Goal: Task Accomplishment & Management: Use online tool/utility

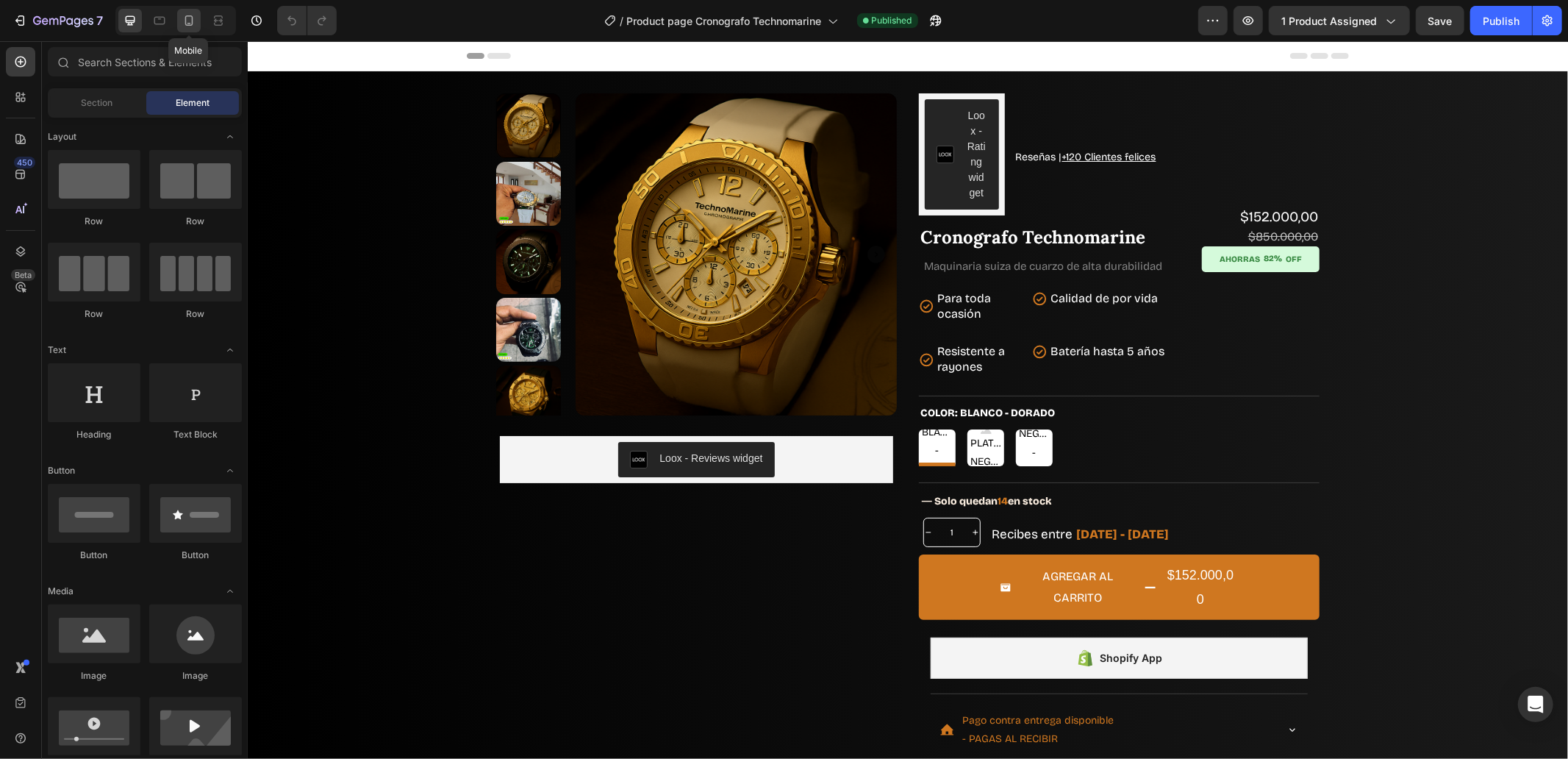
click at [190, 21] on icon at bounding box center [189, 21] width 14 height 14
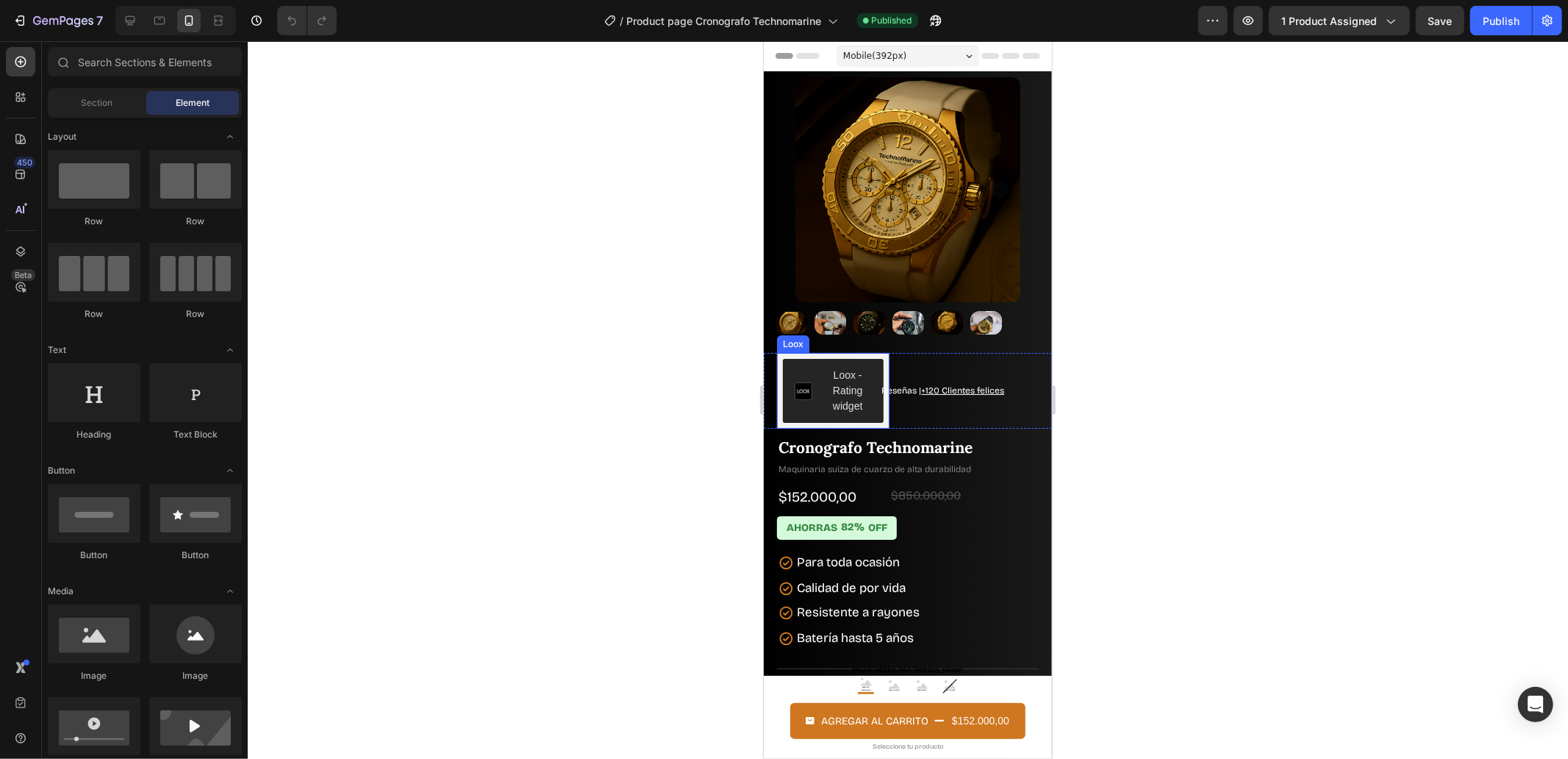
scroll to position [653, 0]
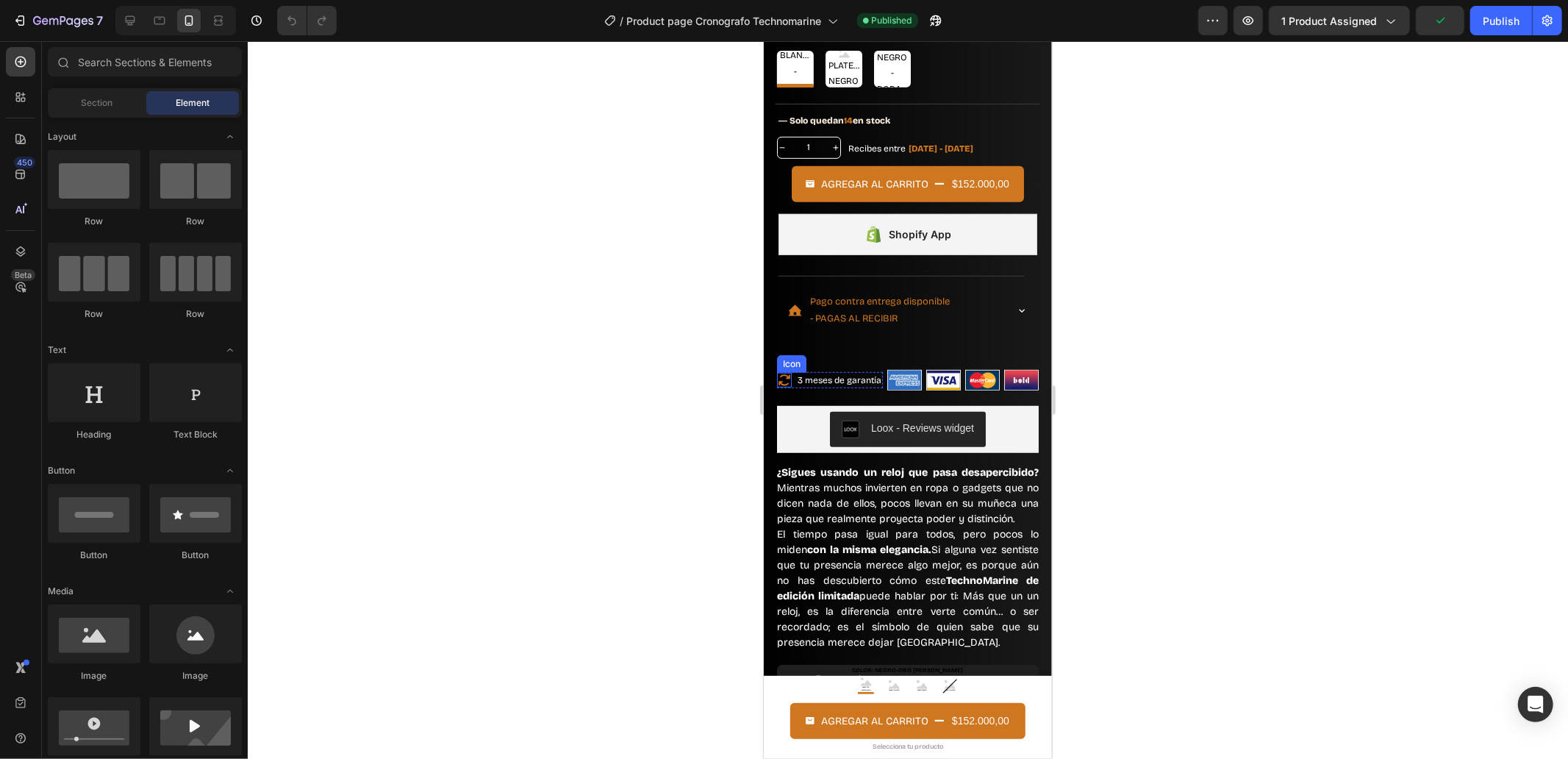
click at [778, 374] on icon at bounding box center [784, 379] width 12 height 11
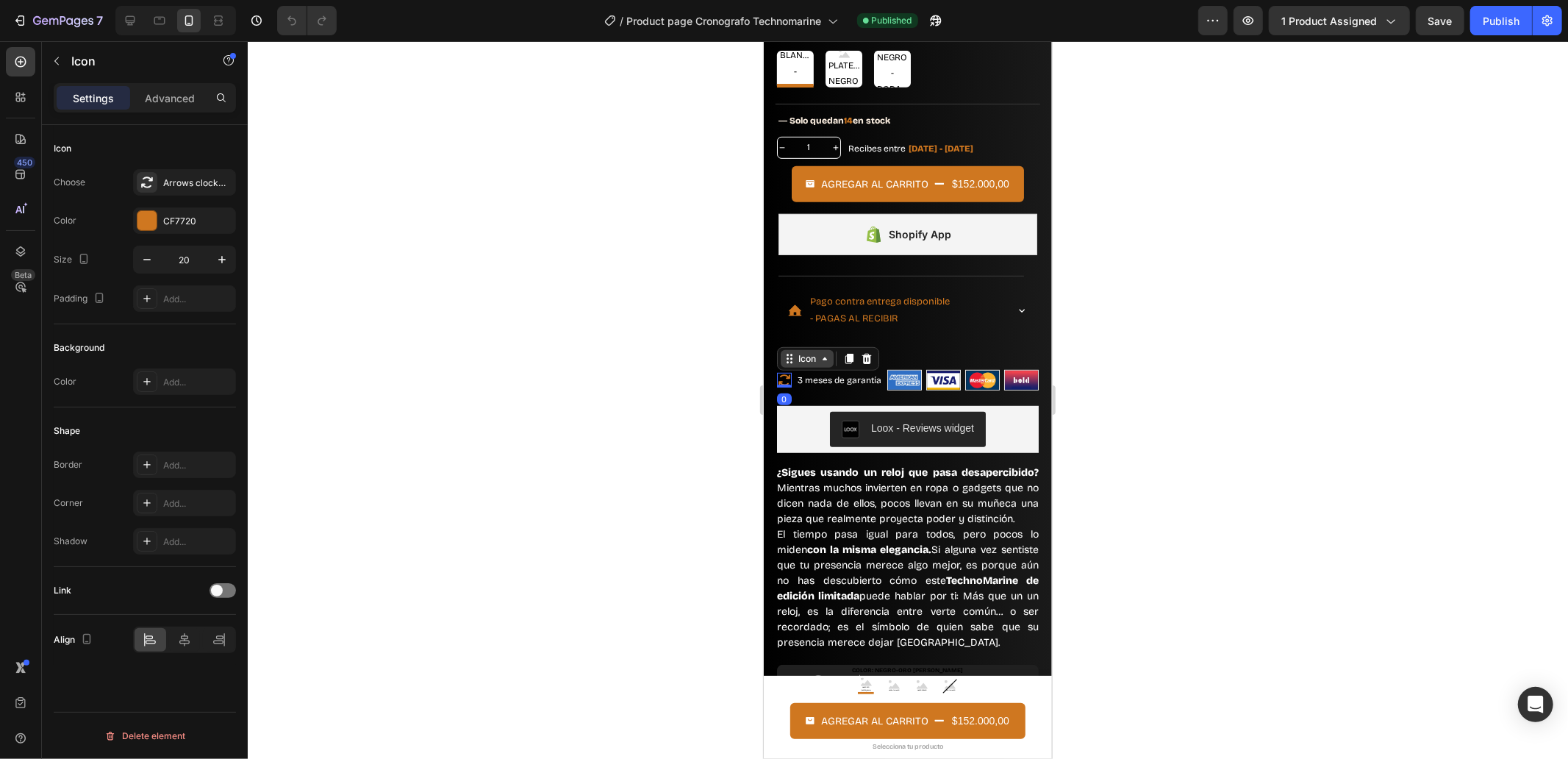
click at [788, 352] on icon at bounding box center [788, 358] width 12 height 12
click at [793, 302] on div "Row 2 cols" at bounding box center [808, 306] width 51 height 9
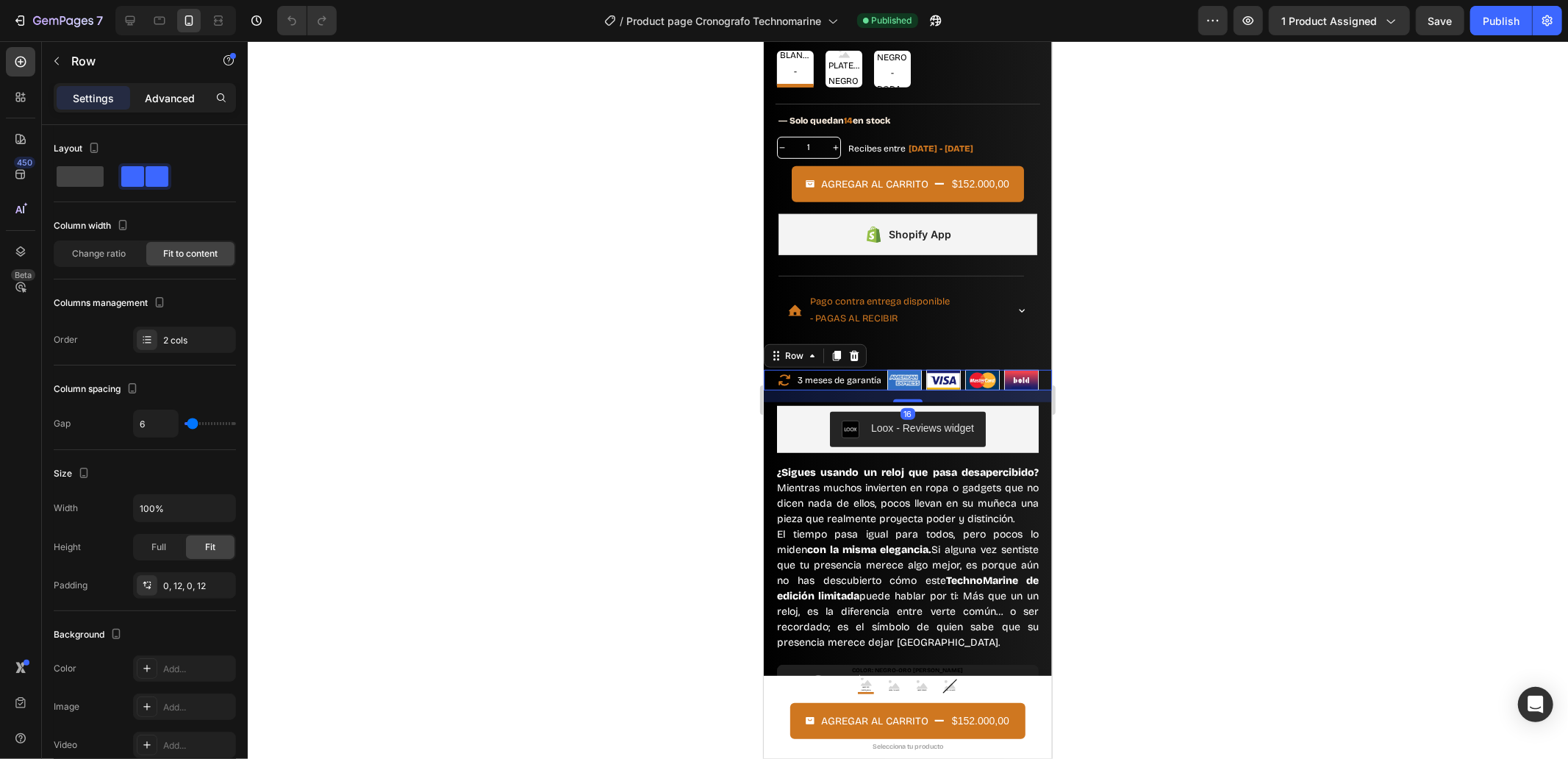
click at [166, 86] on div "Advanced" at bounding box center [170, 98] width 73 height 24
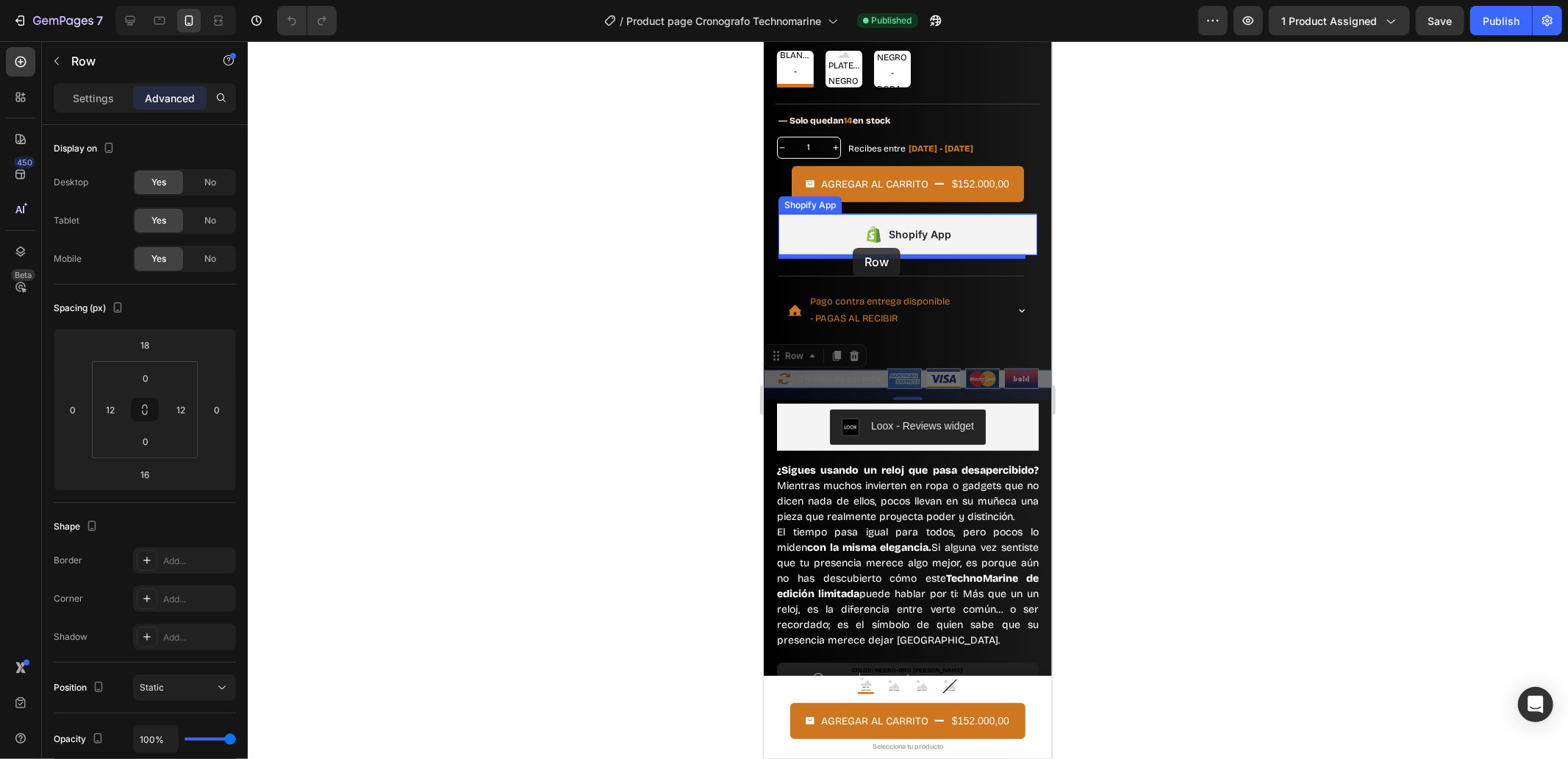
drag, startPoint x: 804, startPoint y: 342, endPoint x: 852, endPoint y: 247, distance: 106.4
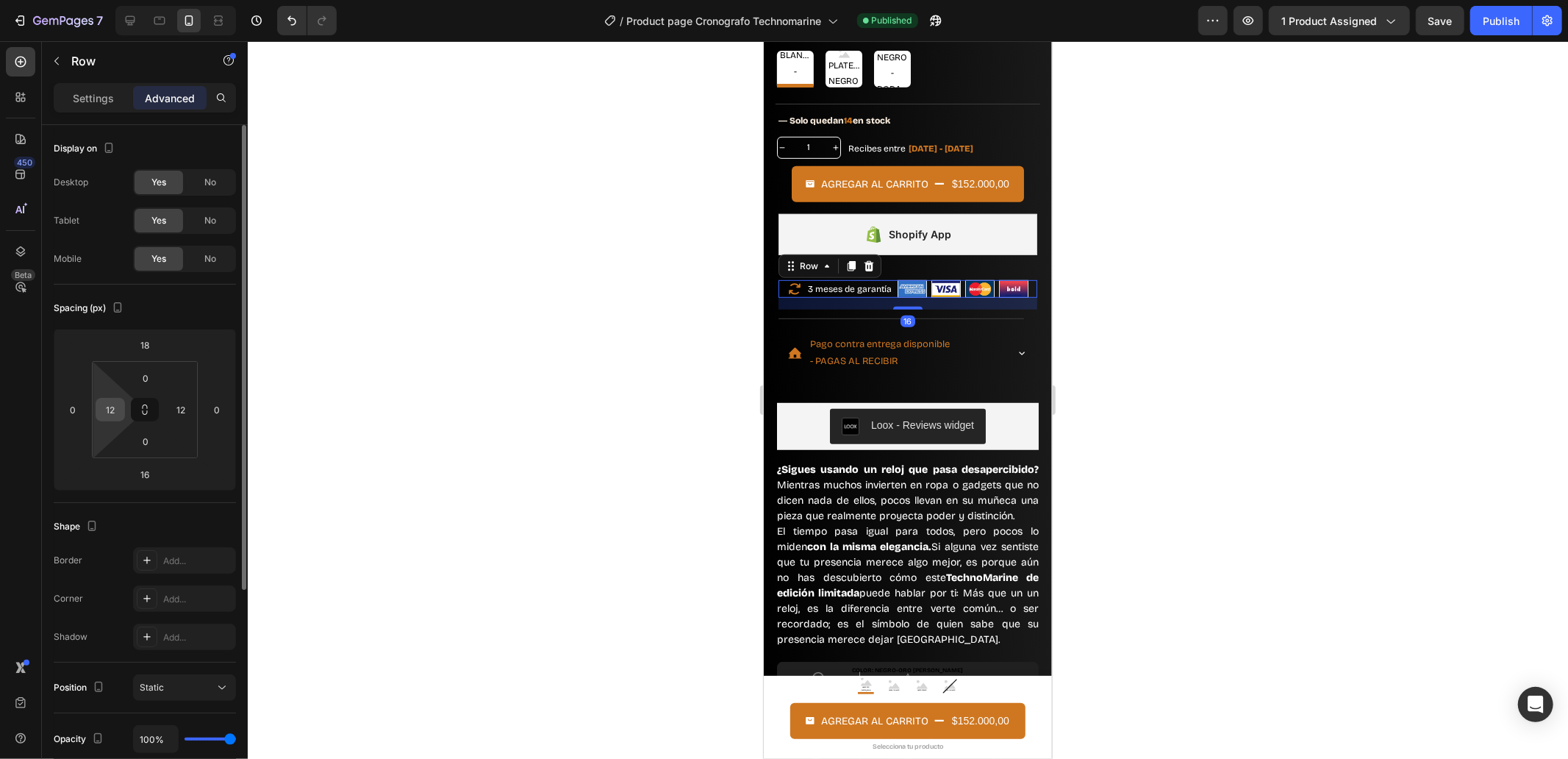
click at [112, 409] on input "12" at bounding box center [111, 409] width 22 height 22
type input "0"
click at [177, 405] on input "12" at bounding box center [181, 409] width 22 height 22
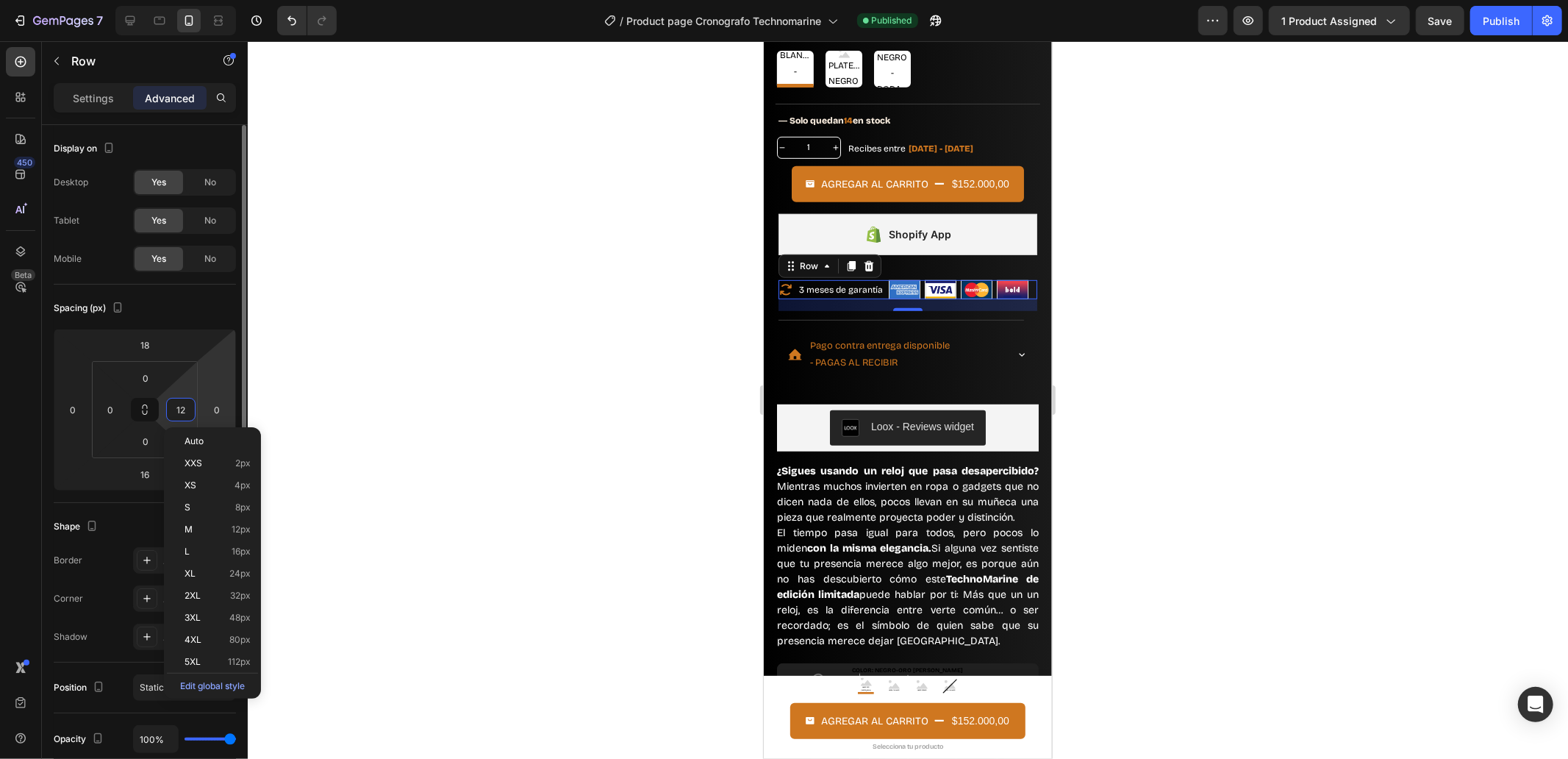
type input "0"
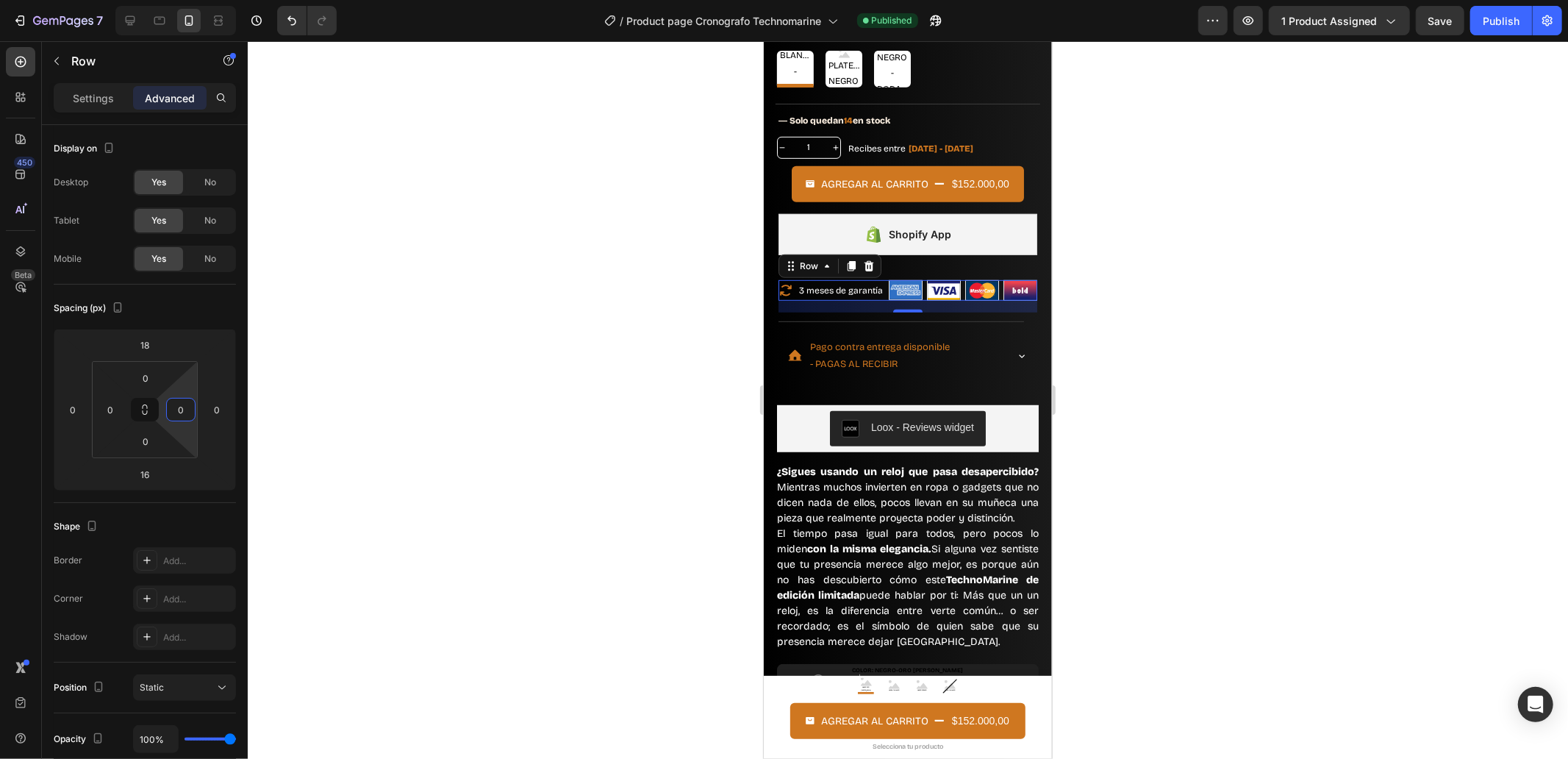
click at [452, 389] on div at bounding box center [908, 400] width 1320 height 718
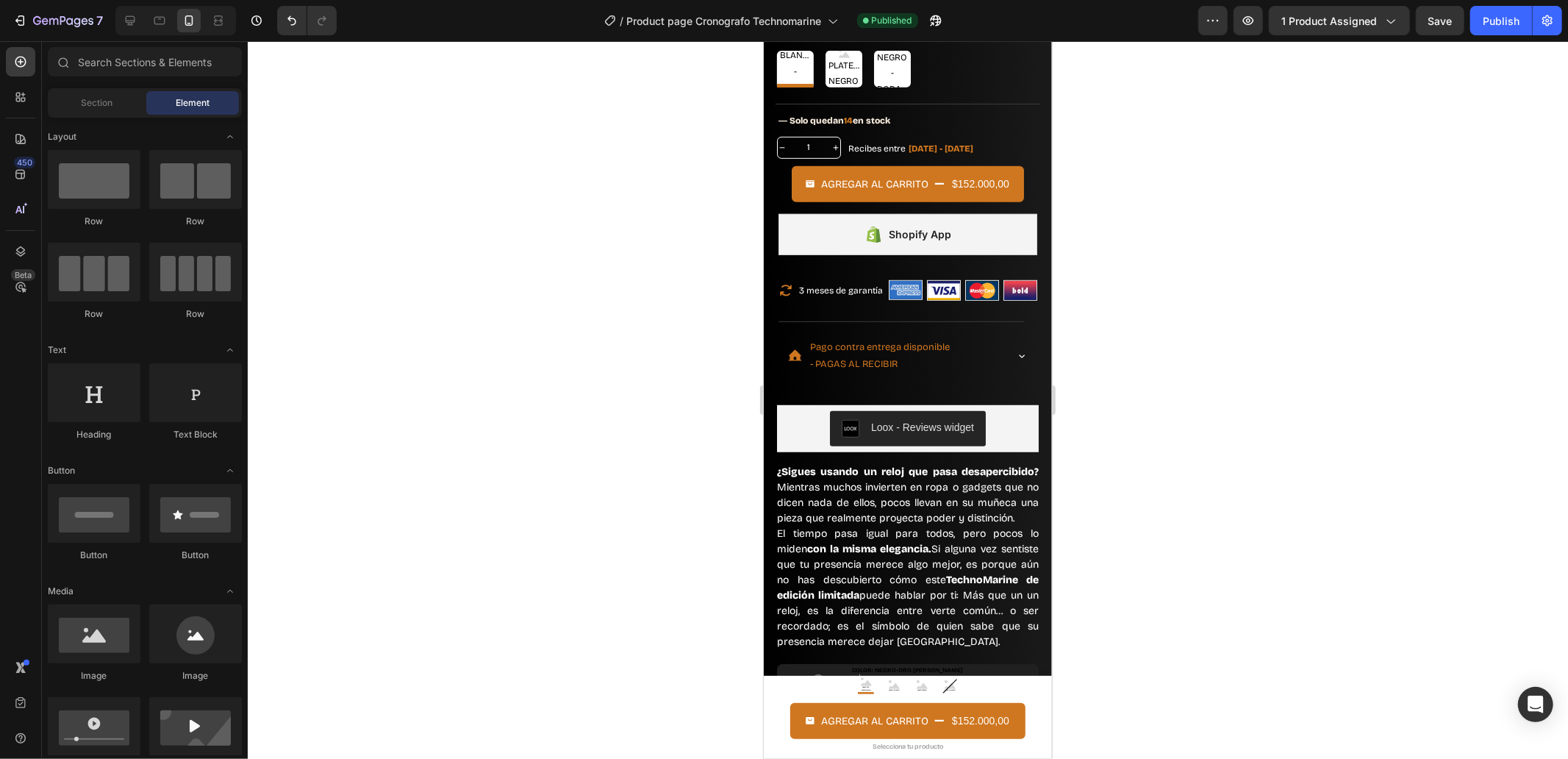
click at [544, 389] on div at bounding box center [908, 400] width 1320 height 718
click at [1513, 22] on div "Publish" at bounding box center [1501, 21] width 37 height 15
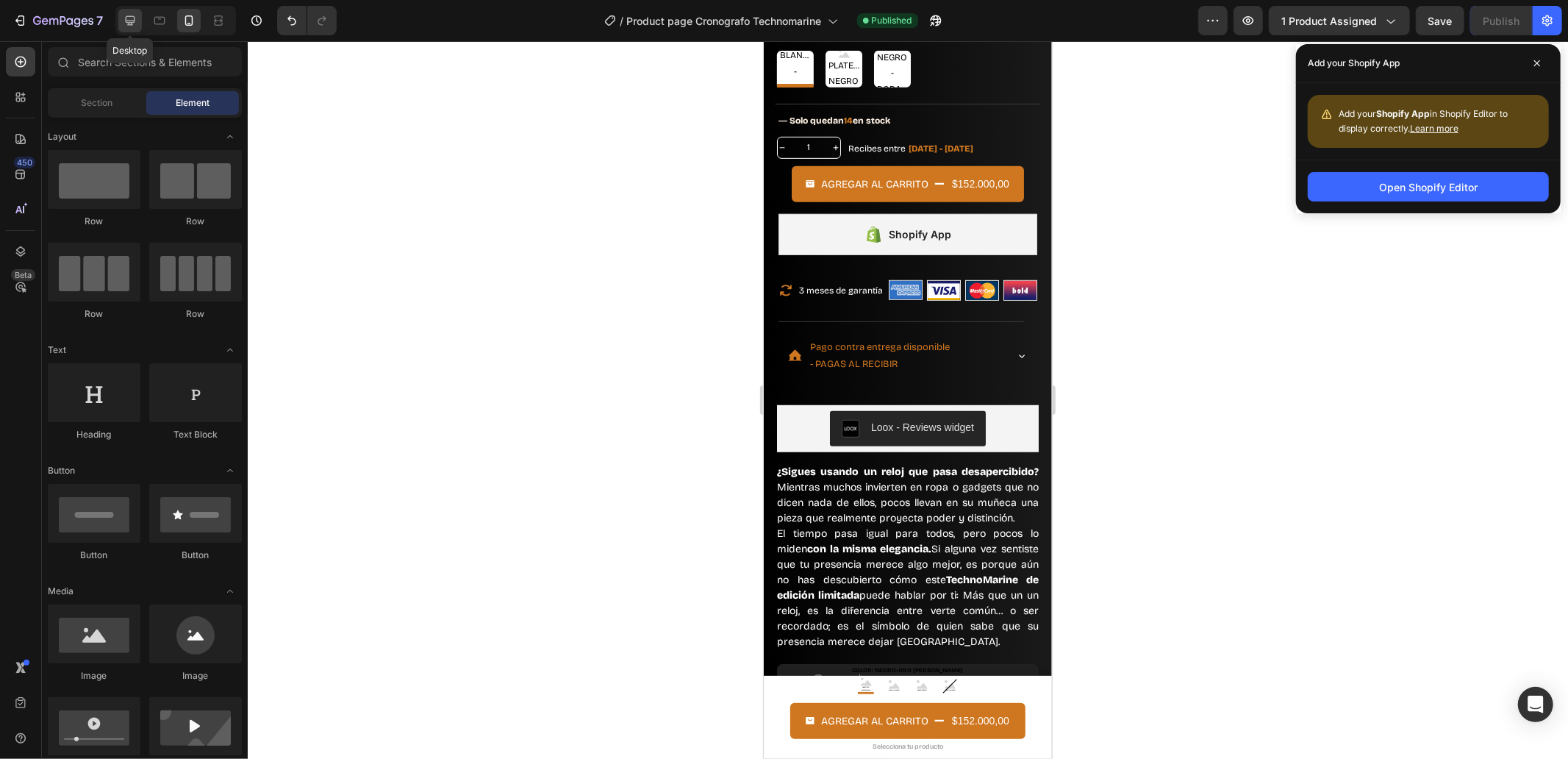
click at [123, 14] on icon at bounding box center [130, 21] width 14 height 14
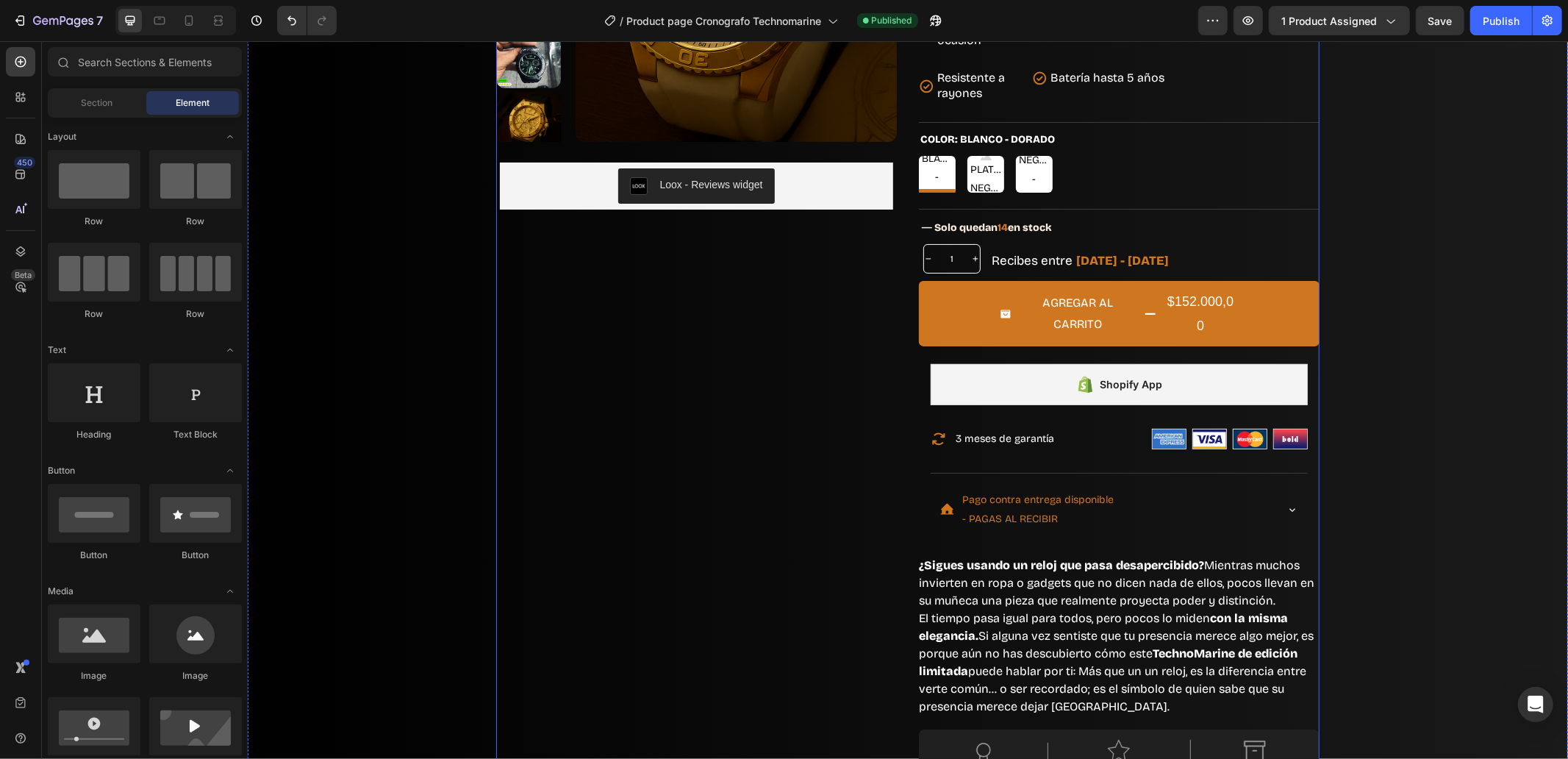
scroll to position [491, 0]
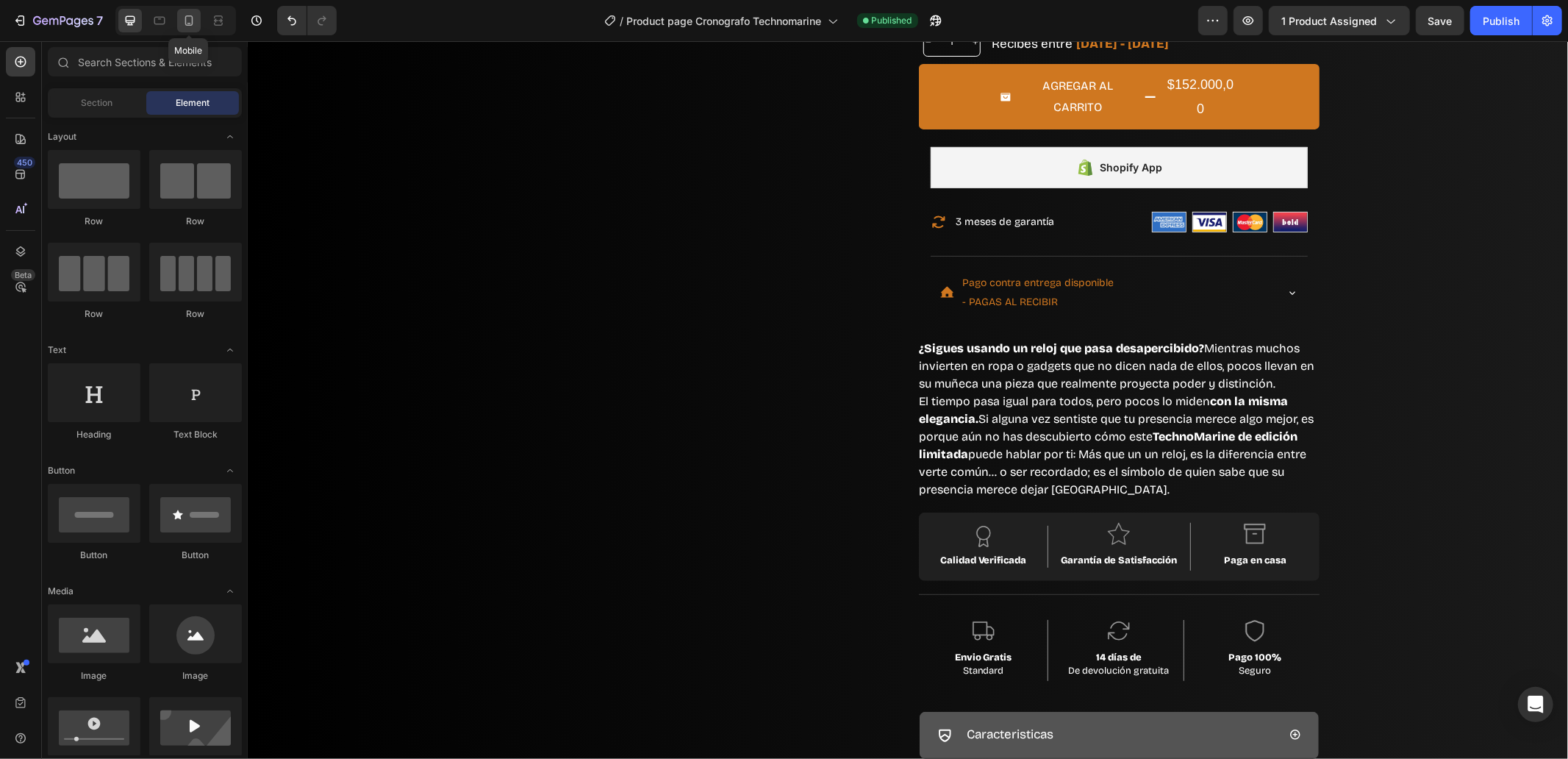
click at [192, 27] on icon at bounding box center [189, 21] width 14 height 14
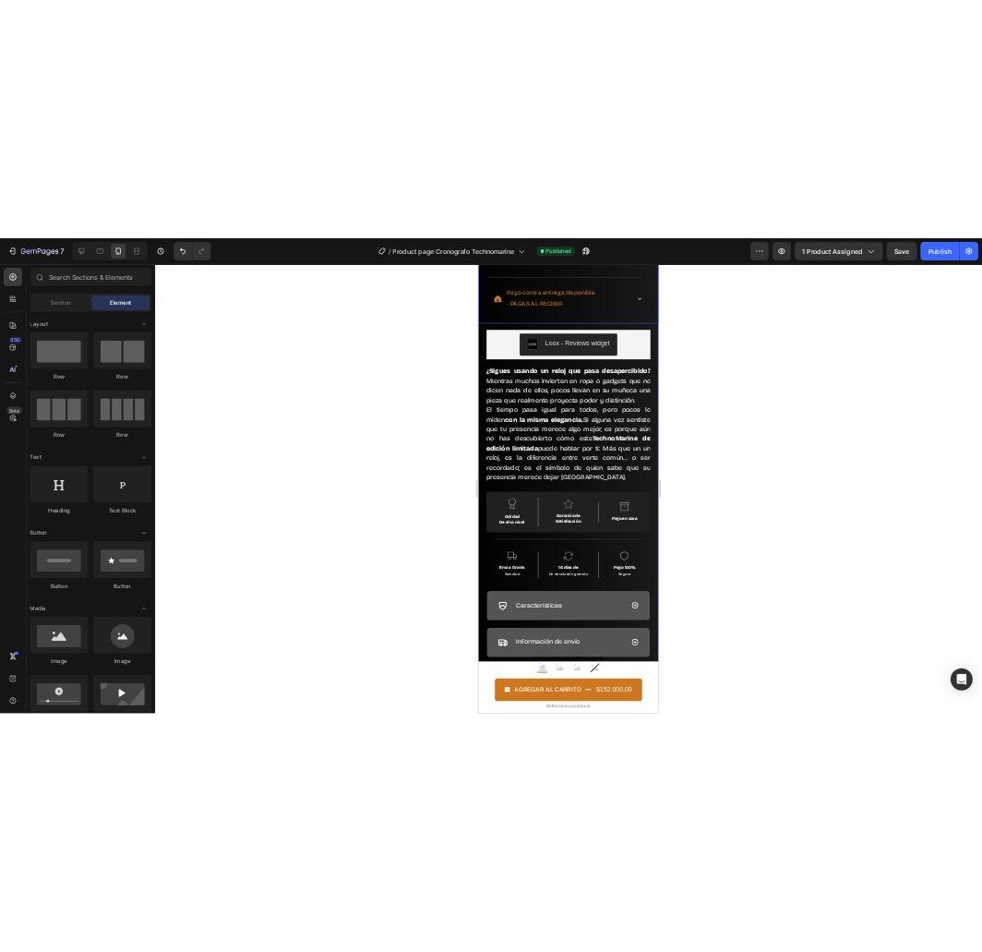
scroll to position [871, 0]
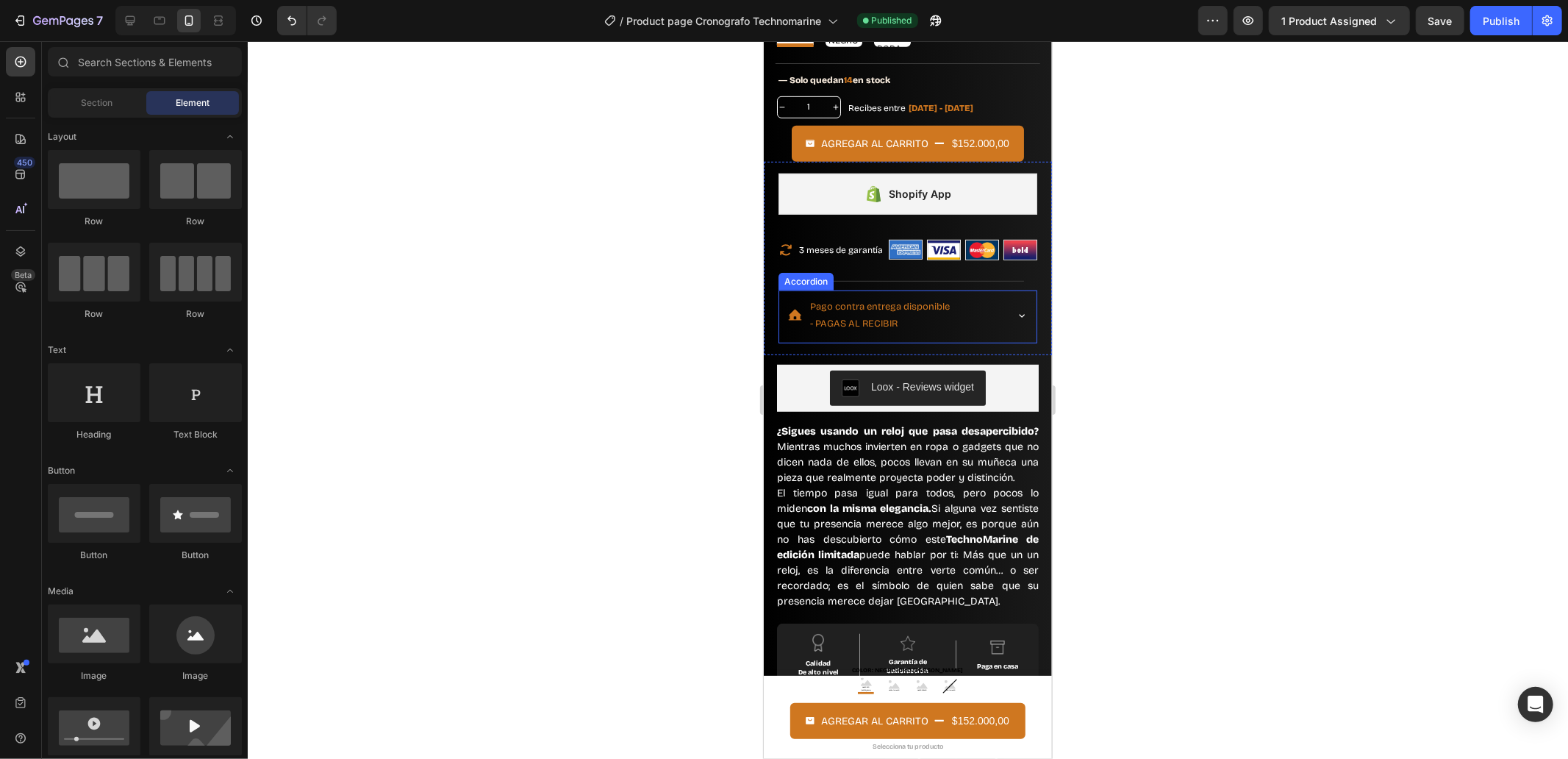
click at [969, 316] on div "Pago contra entrega disponible - PAGAS AL RECIBIR" at bounding box center [895, 315] width 216 height 39
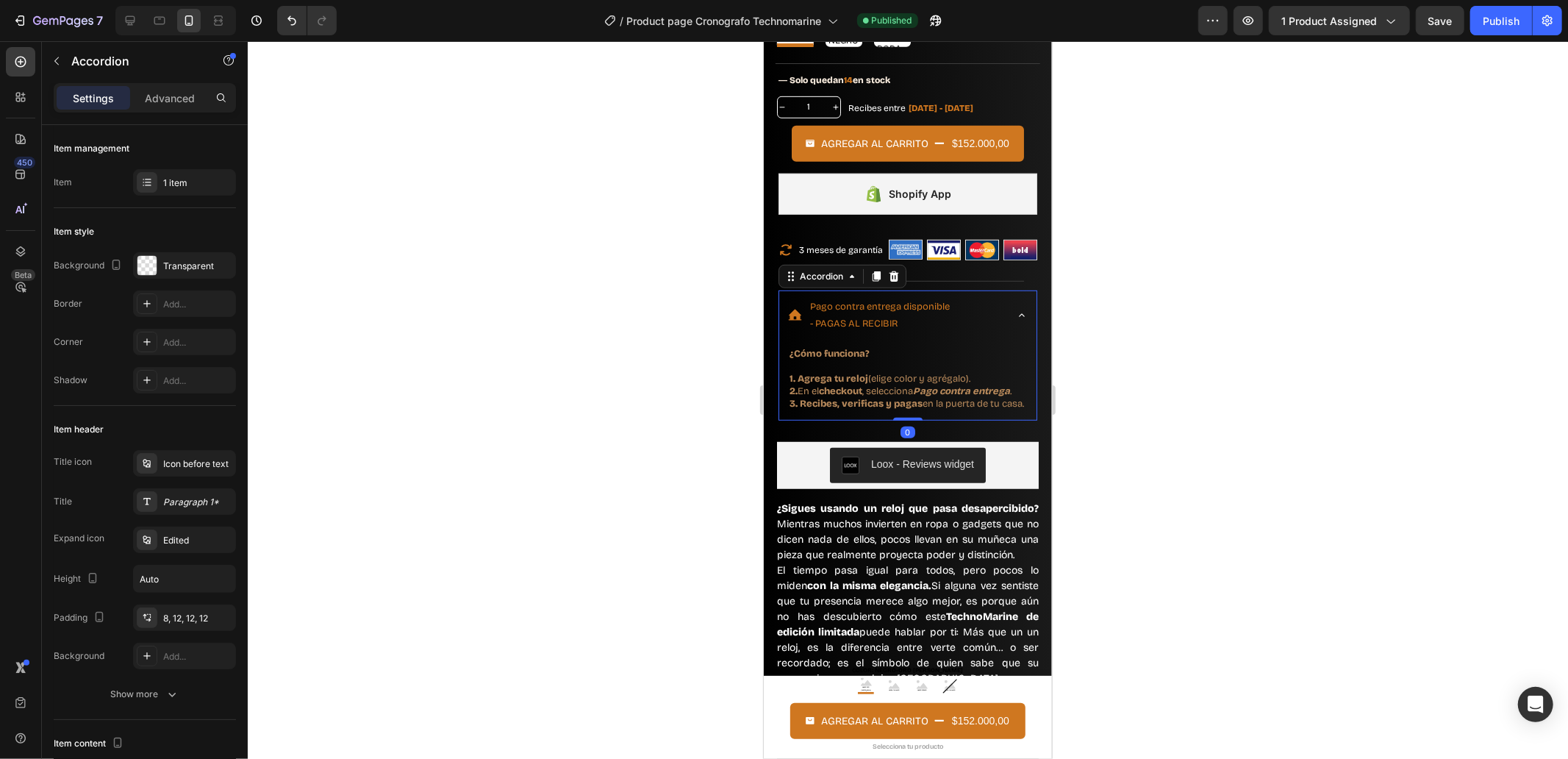
click at [967, 302] on div "Pago contra entrega disponible - PAGAS AL RECIBIR" at bounding box center [895, 315] width 216 height 39
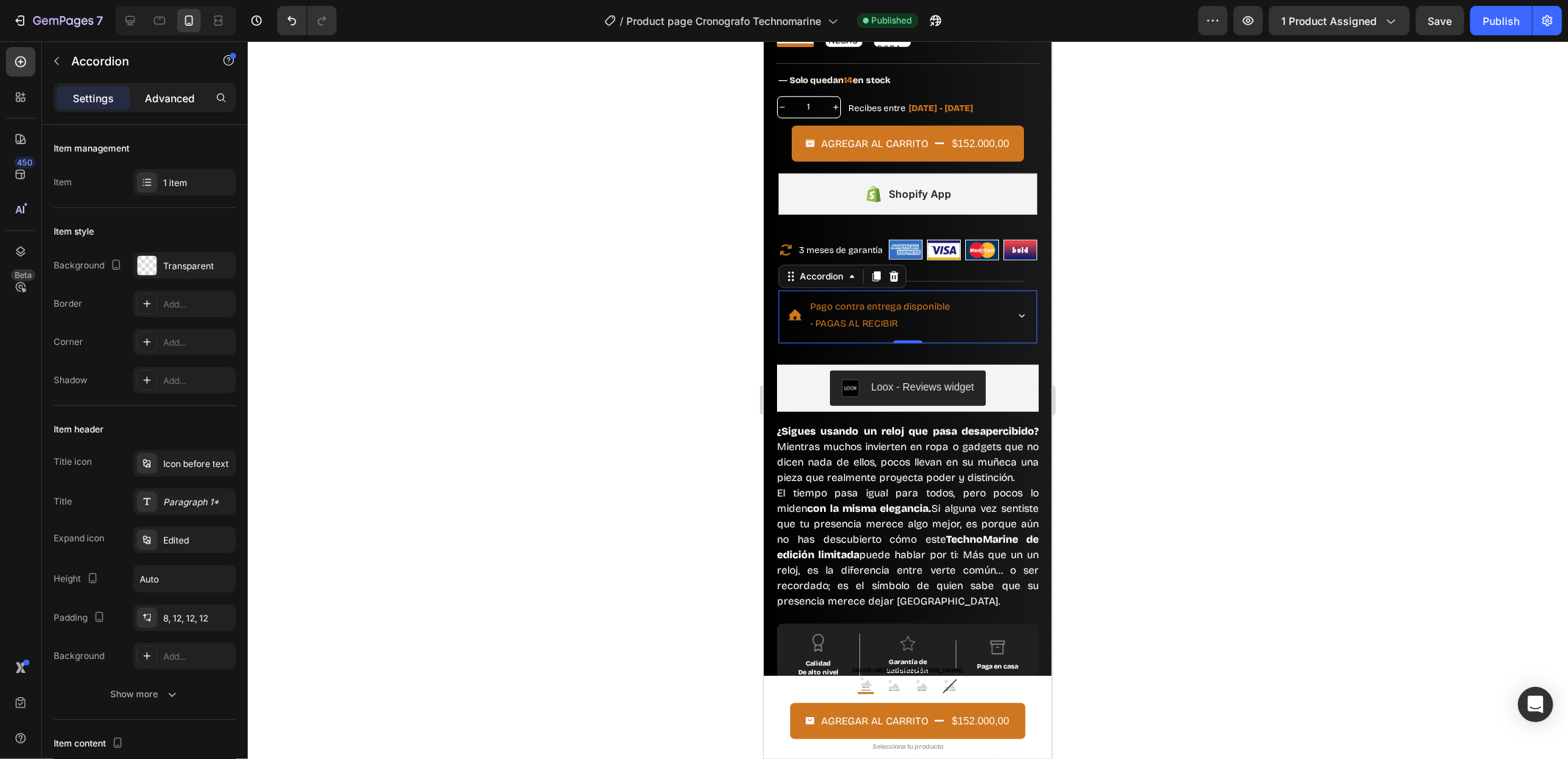
click at [145, 105] on p "Advanced" at bounding box center [170, 98] width 50 height 15
type input "100%"
type input "100"
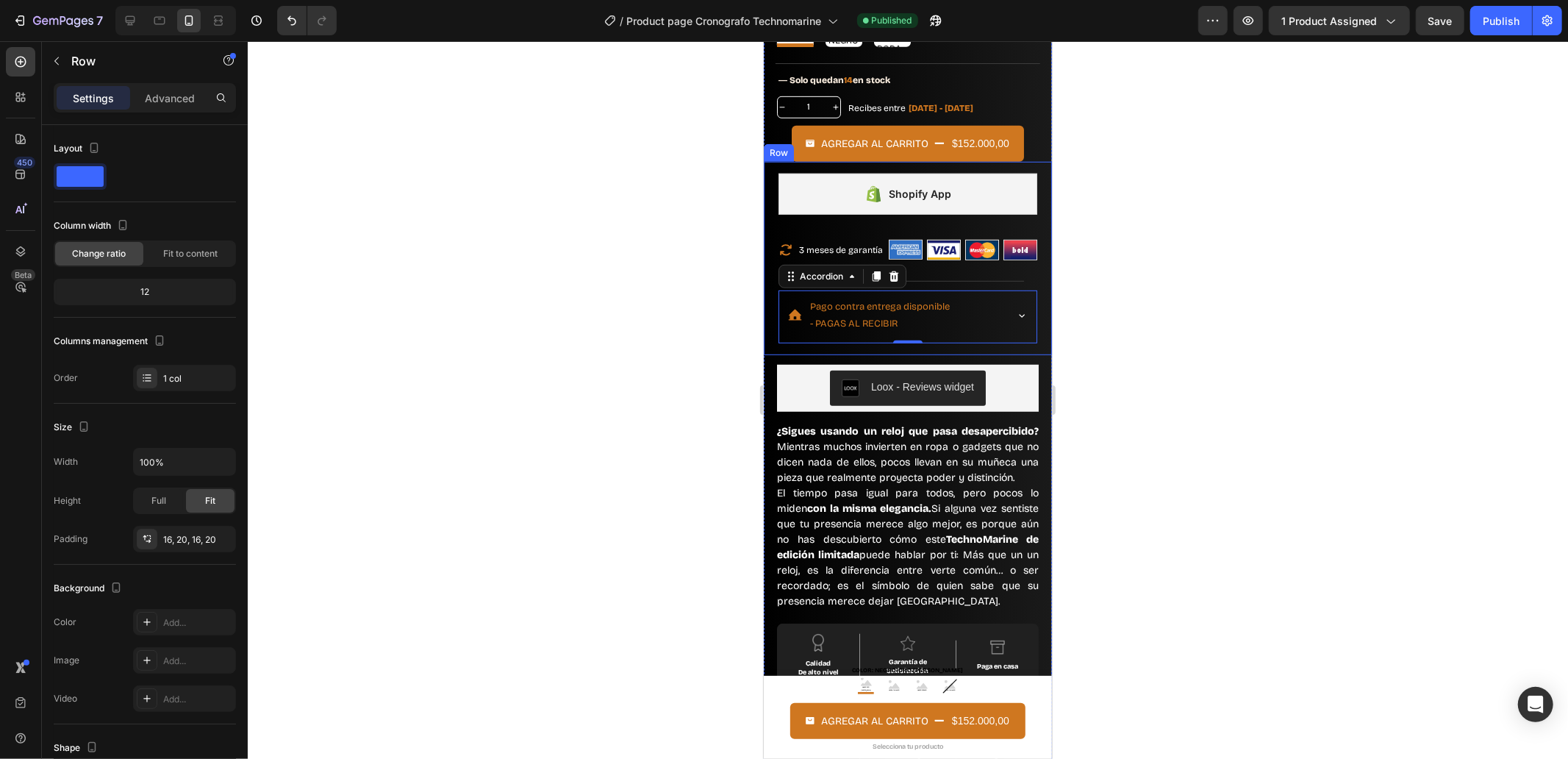
click at [781, 334] on div "Shopify App Shopify App Icon 3 meses de garantía Text Block Row Image Image Ima…" at bounding box center [907, 257] width 288 height 194
click at [137, 98] on div "Advanced" at bounding box center [170, 98] width 73 height 24
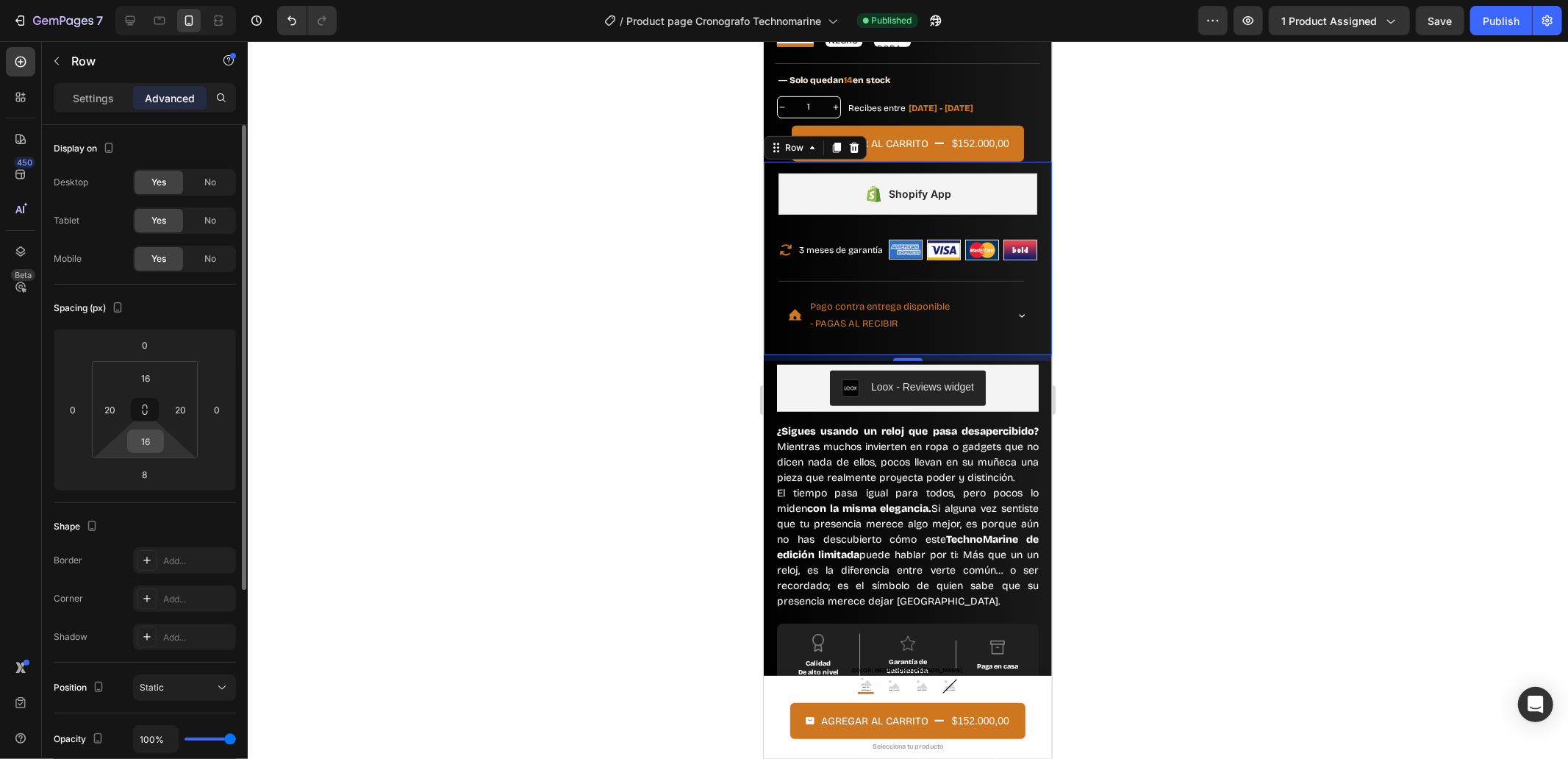
click at [149, 436] on input "16" at bounding box center [145, 441] width 29 height 22
type input "0"
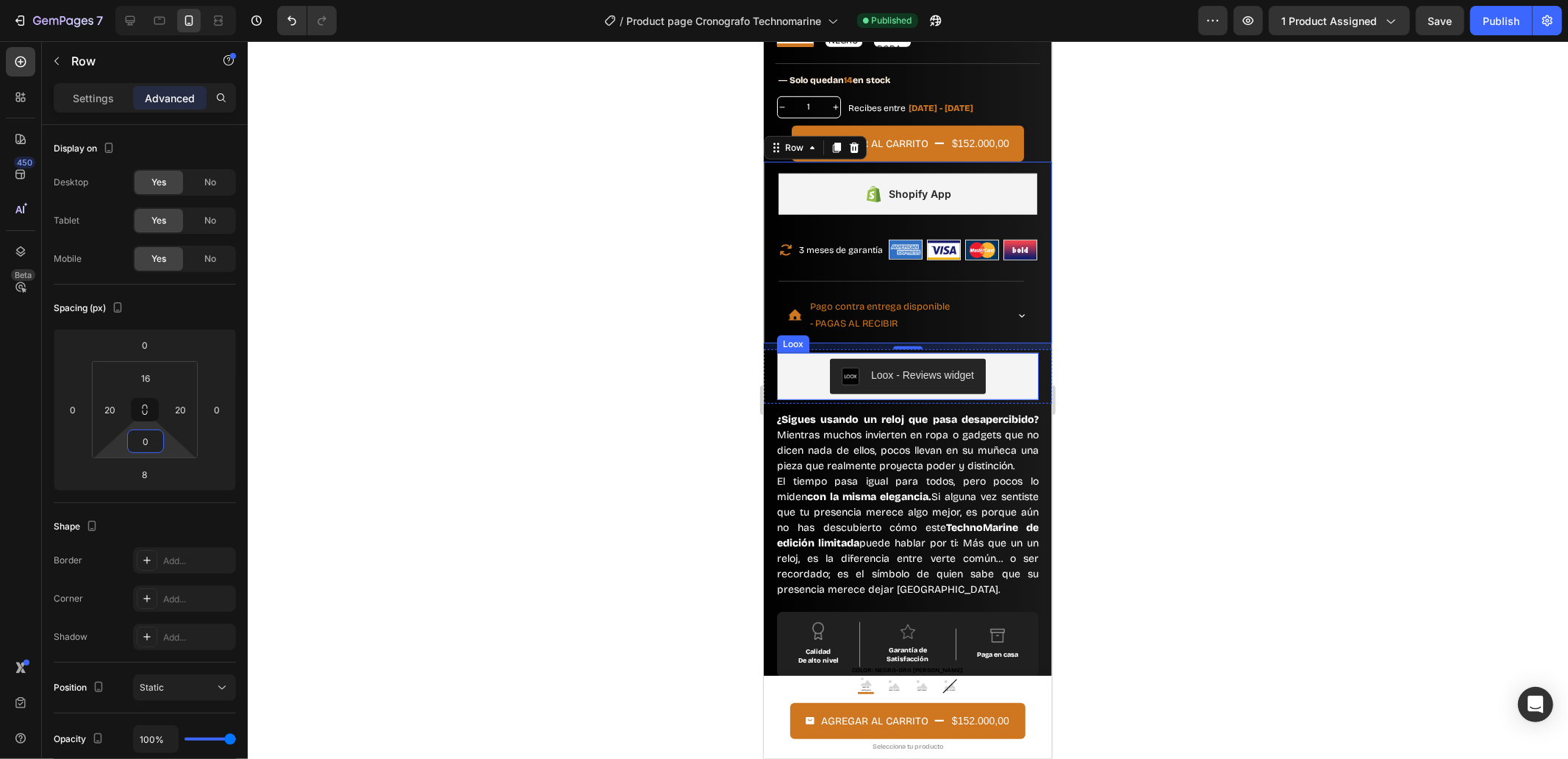
click at [779, 369] on div "Loox - Reviews widget" at bounding box center [907, 375] width 262 height 47
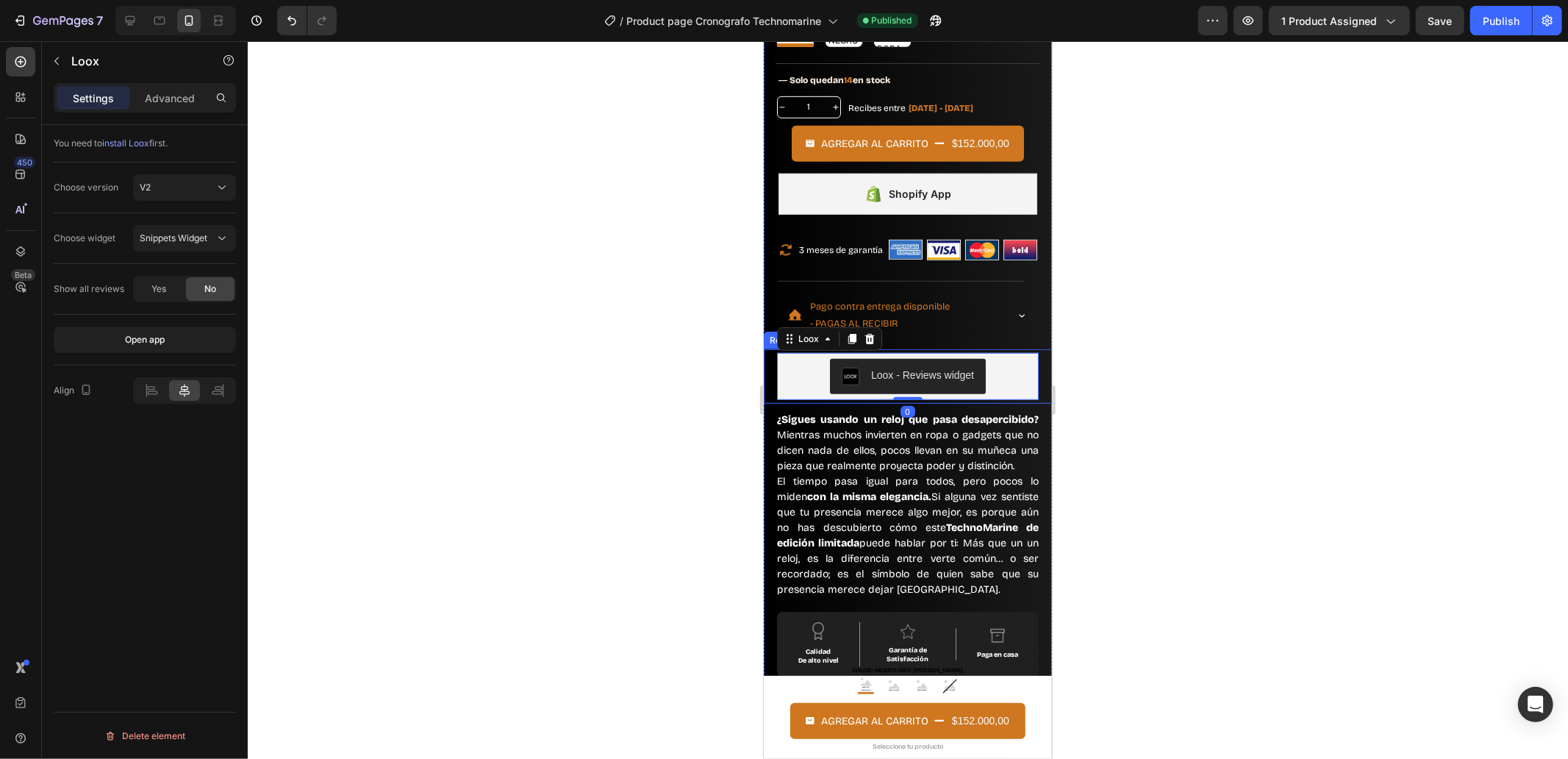
click at [773, 362] on div "Loox - Reviews widget Loox 0 Row" at bounding box center [907, 376] width 288 height 54
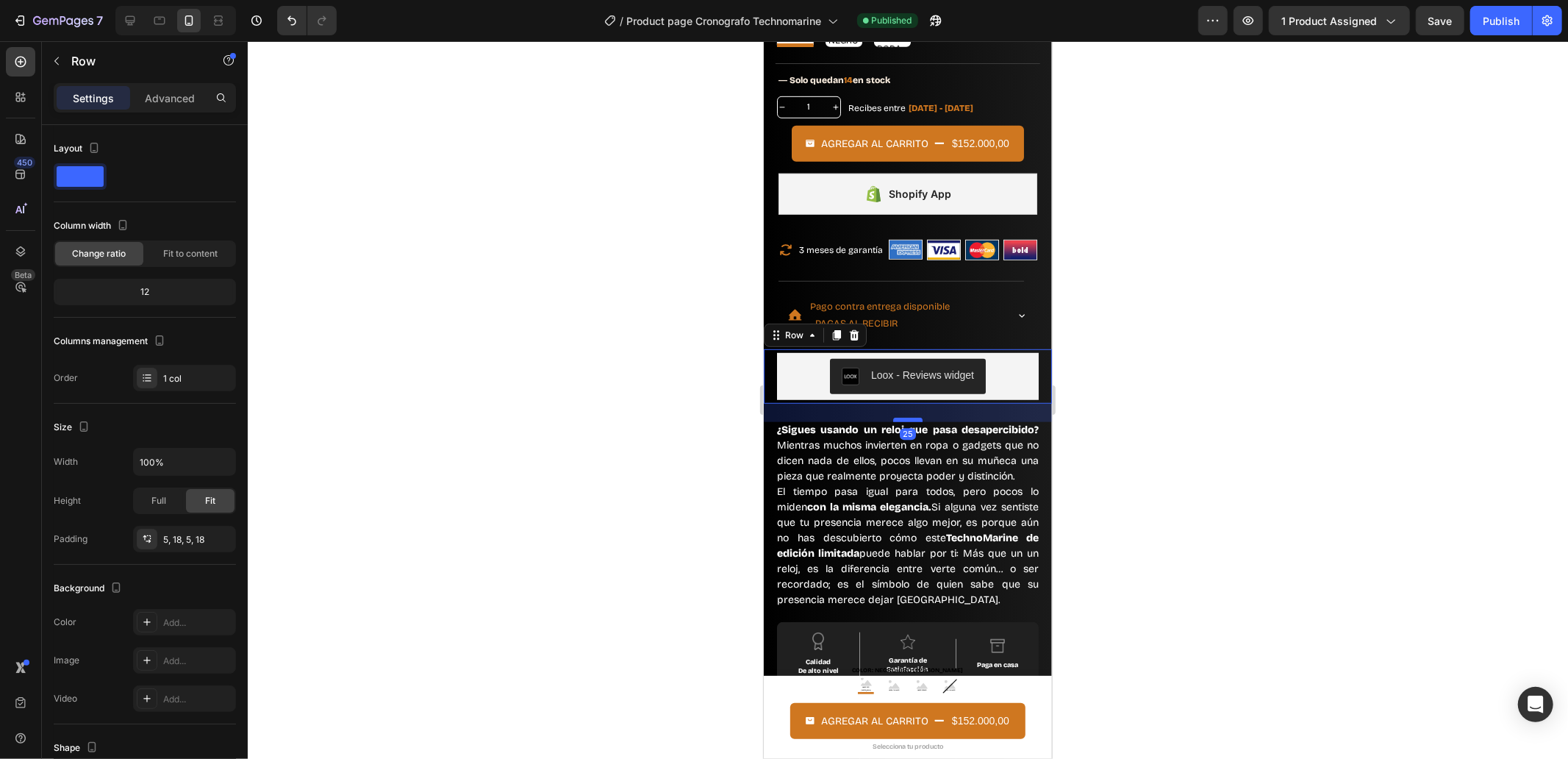
drag, startPoint x: 907, startPoint y: 395, endPoint x: 907, endPoint y: 405, distance: 10.0
click at [907, 417] on div at bounding box center [907, 420] width 29 height 5
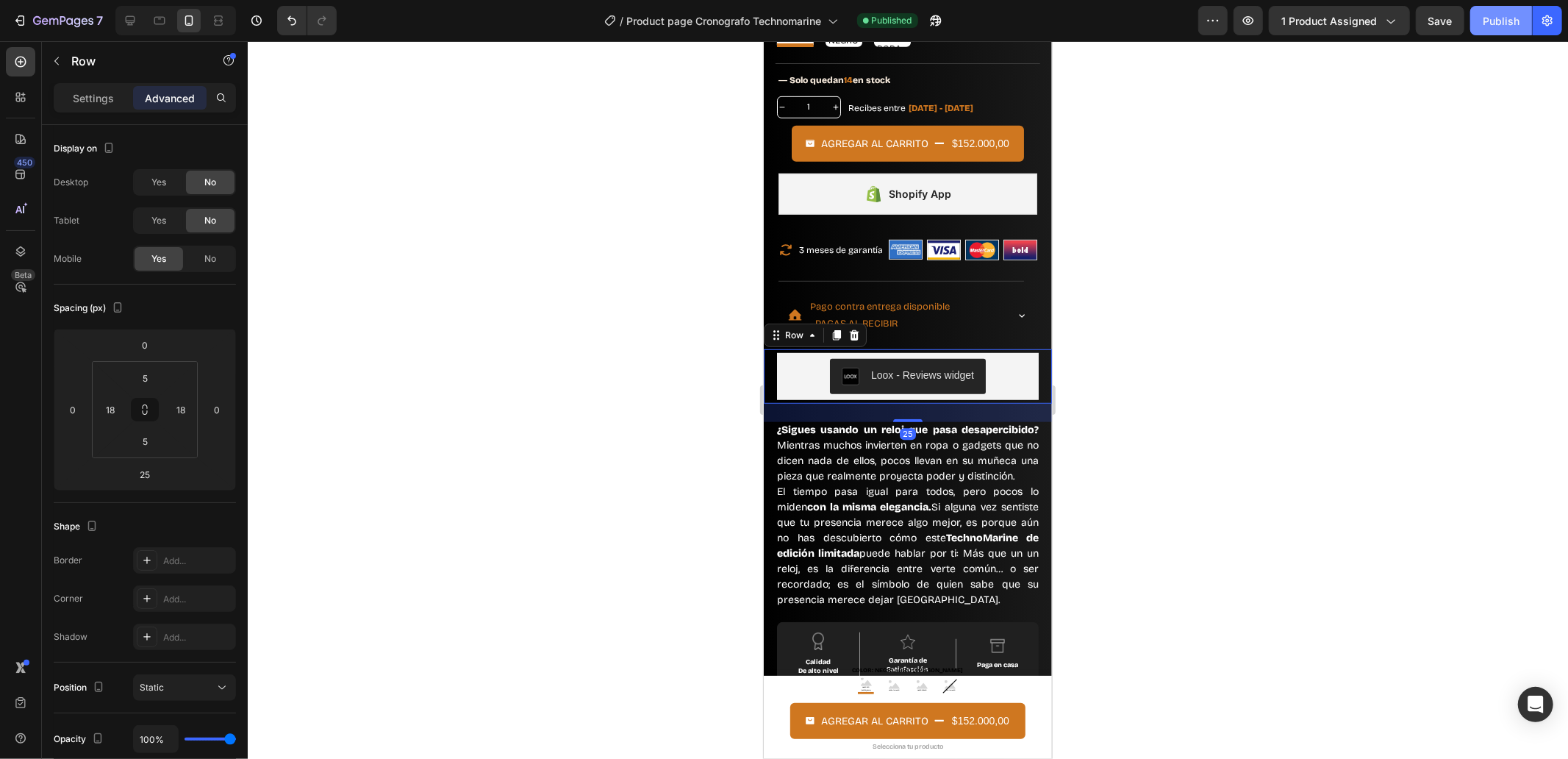
click at [1501, 18] on div "Publish" at bounding box center [1501, 21] width 37 height 15
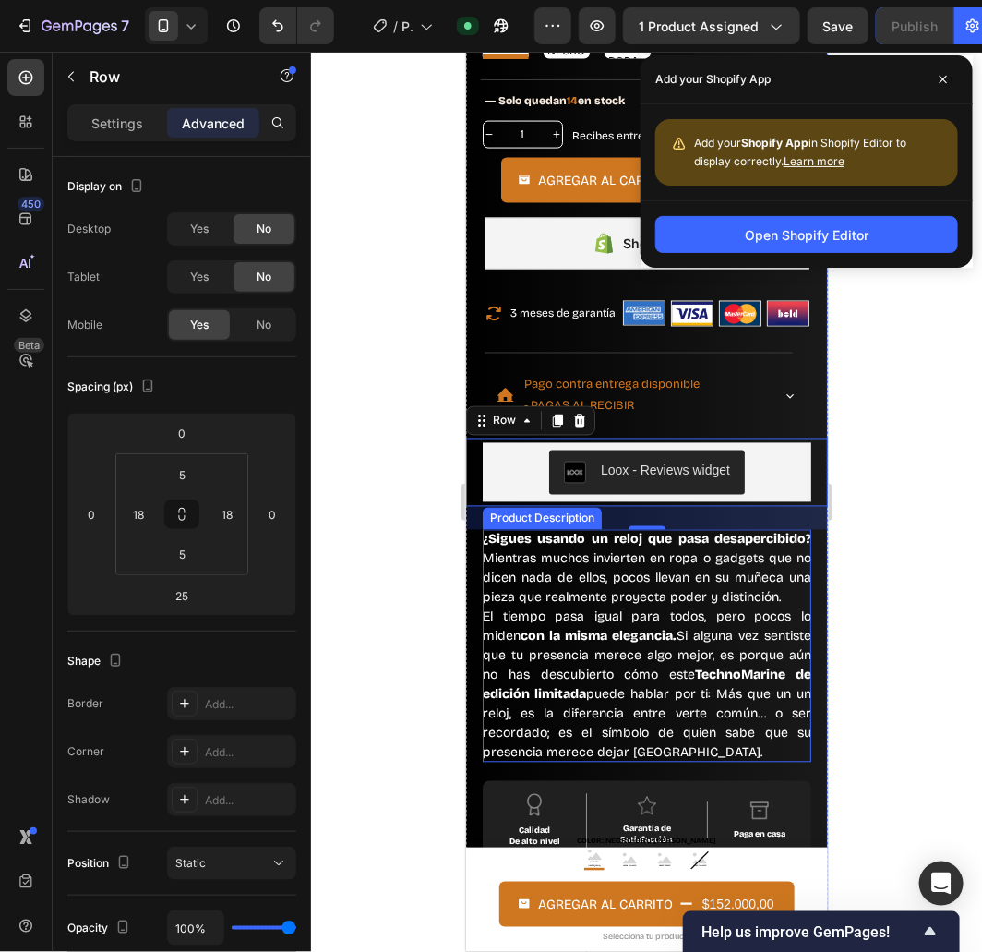
click at [630, 596] on p "¿Sigues usando un reloj que pasa desapercibido? Mientras muchos invierten en ro…" at bounding box center [646, 568] width 329 height 74
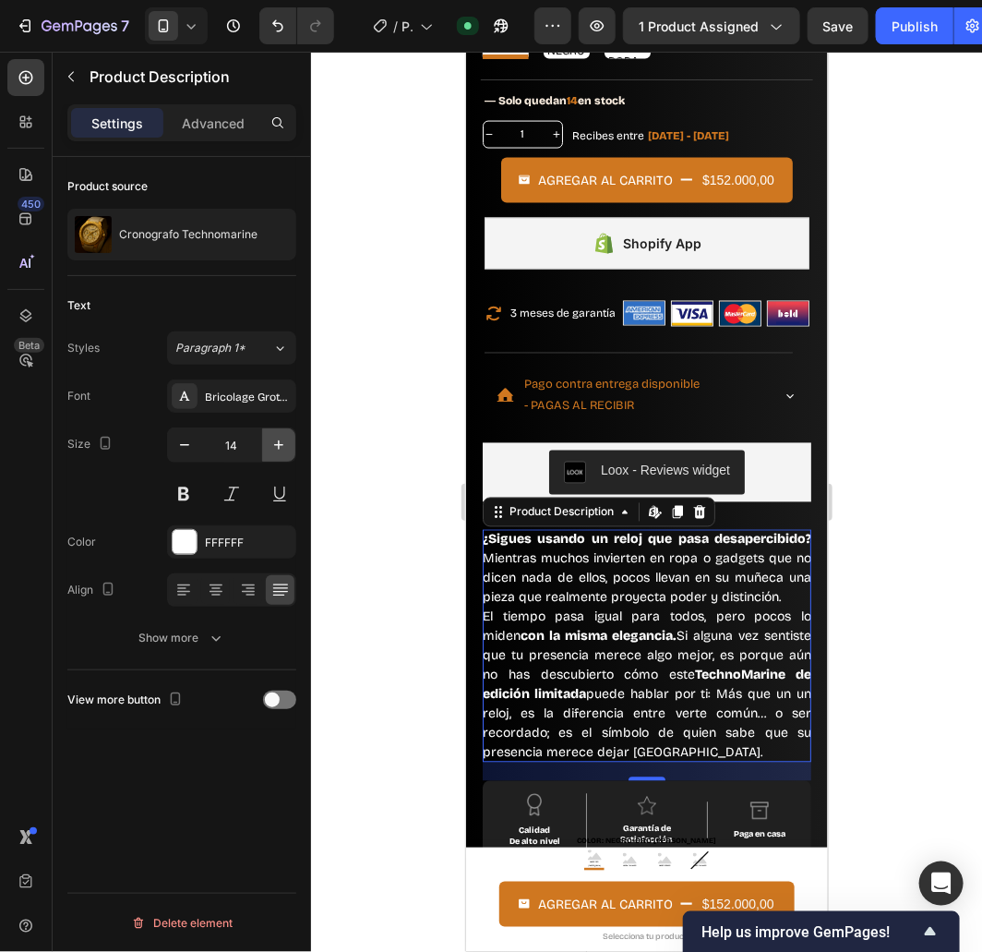
click at [284, 434] on button "button" at bounding box center [278, 444] width 33 height 33
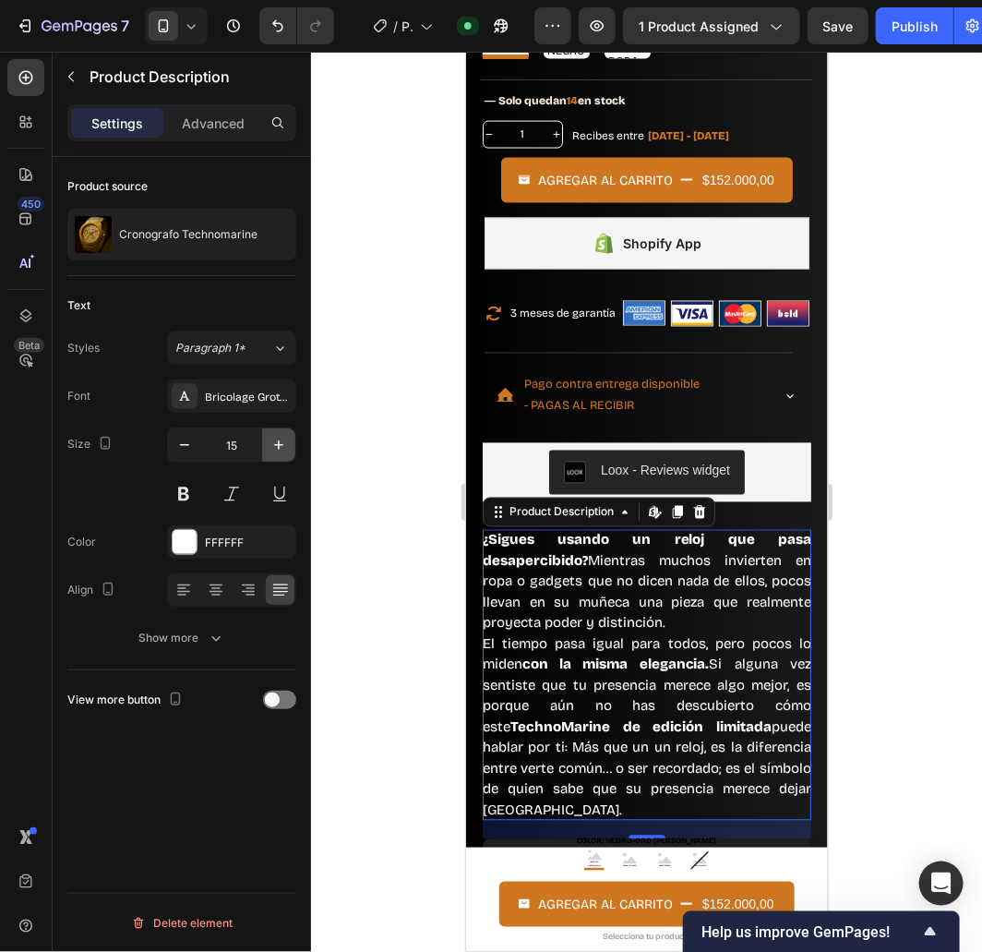
click at [284, 434] on button "button" at bounding box center [278, 444] width 33 height 33
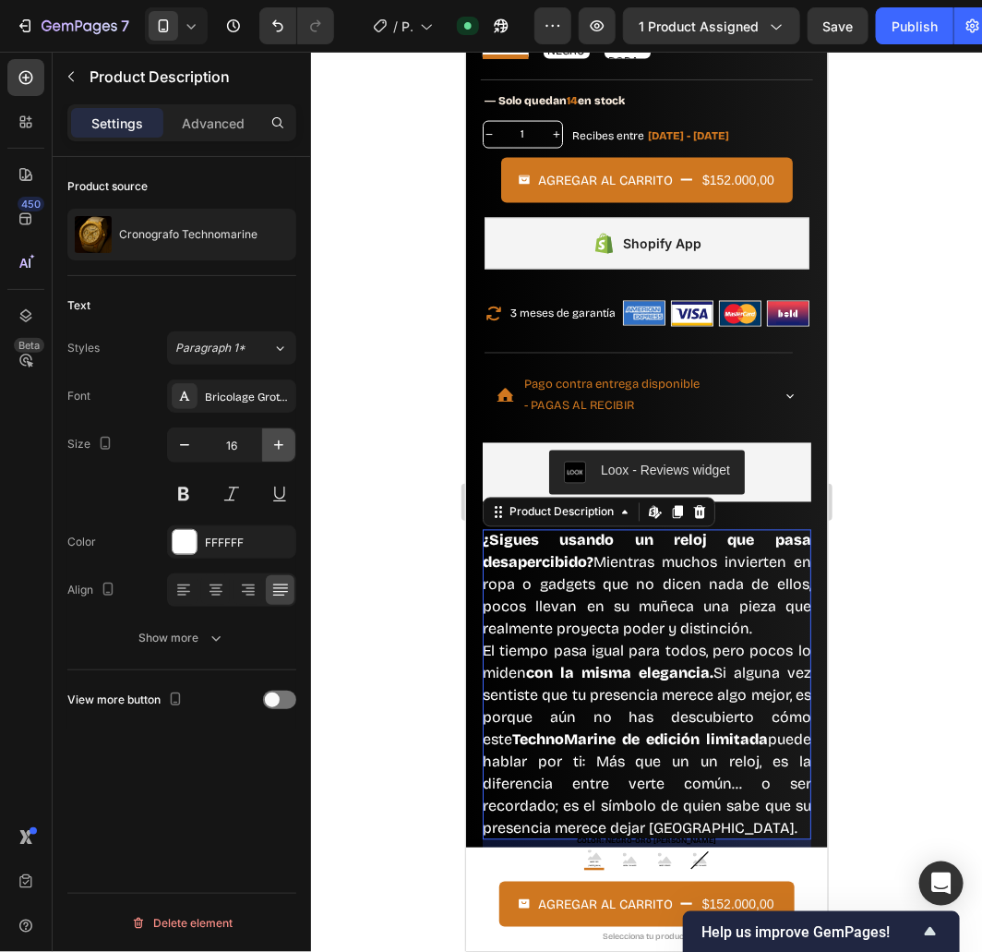
click at [283, 435] on button "button" at bounding box center [278, 444] width 33 height 33
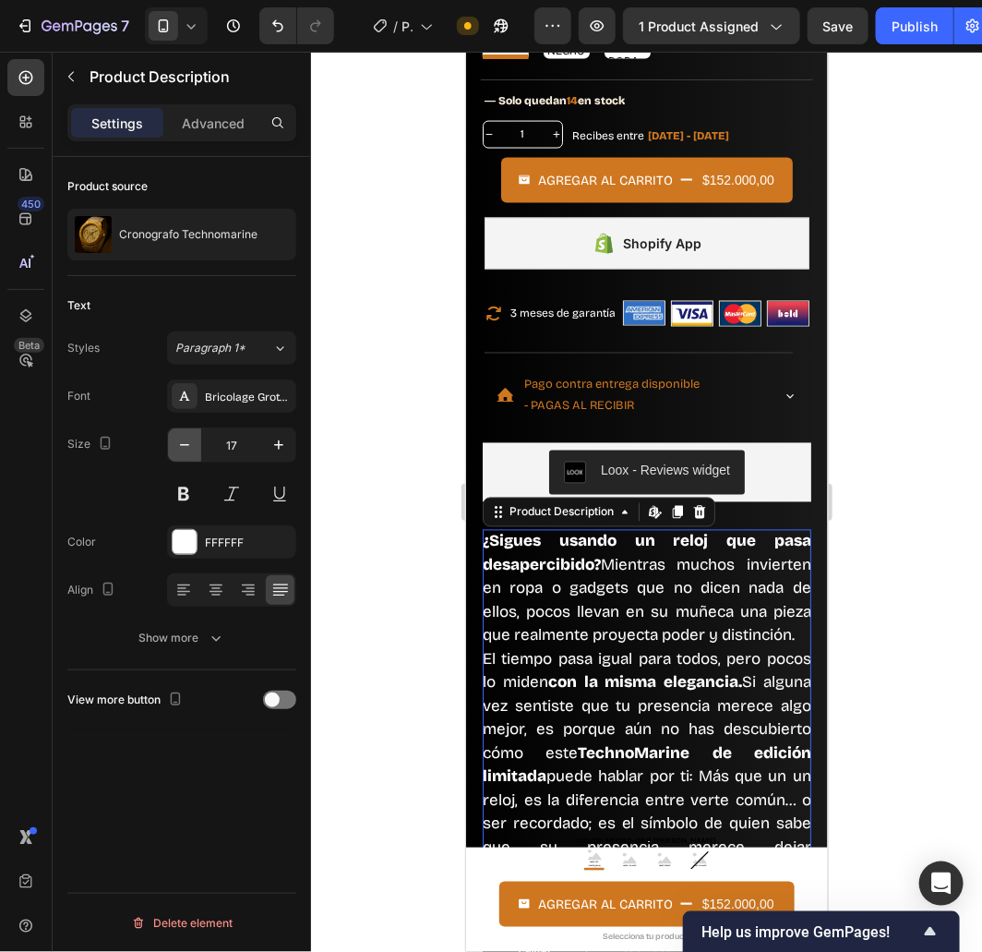
click at [198, 444] on button "button" at bounding box center [184, 444] width 33 height 33
type input "16"
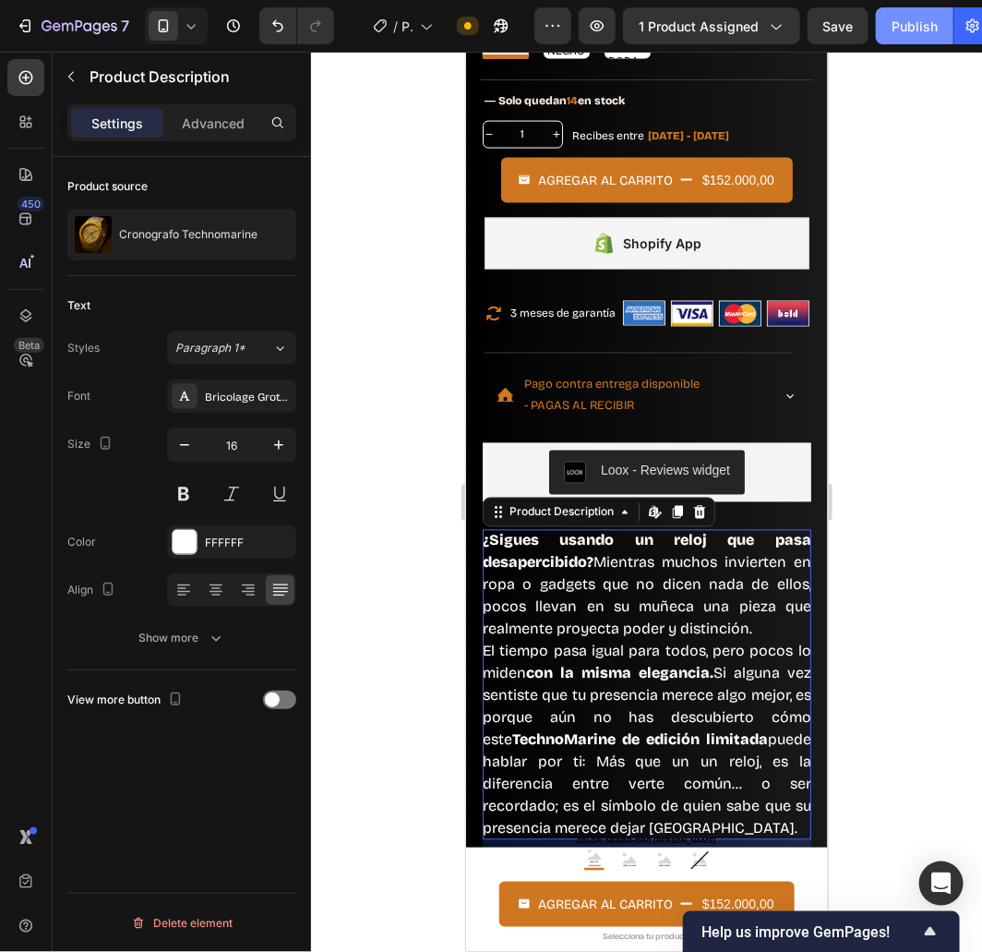
click at [900, 21] on div "Publish" at bounding box center [915, 26] width 46 height 19
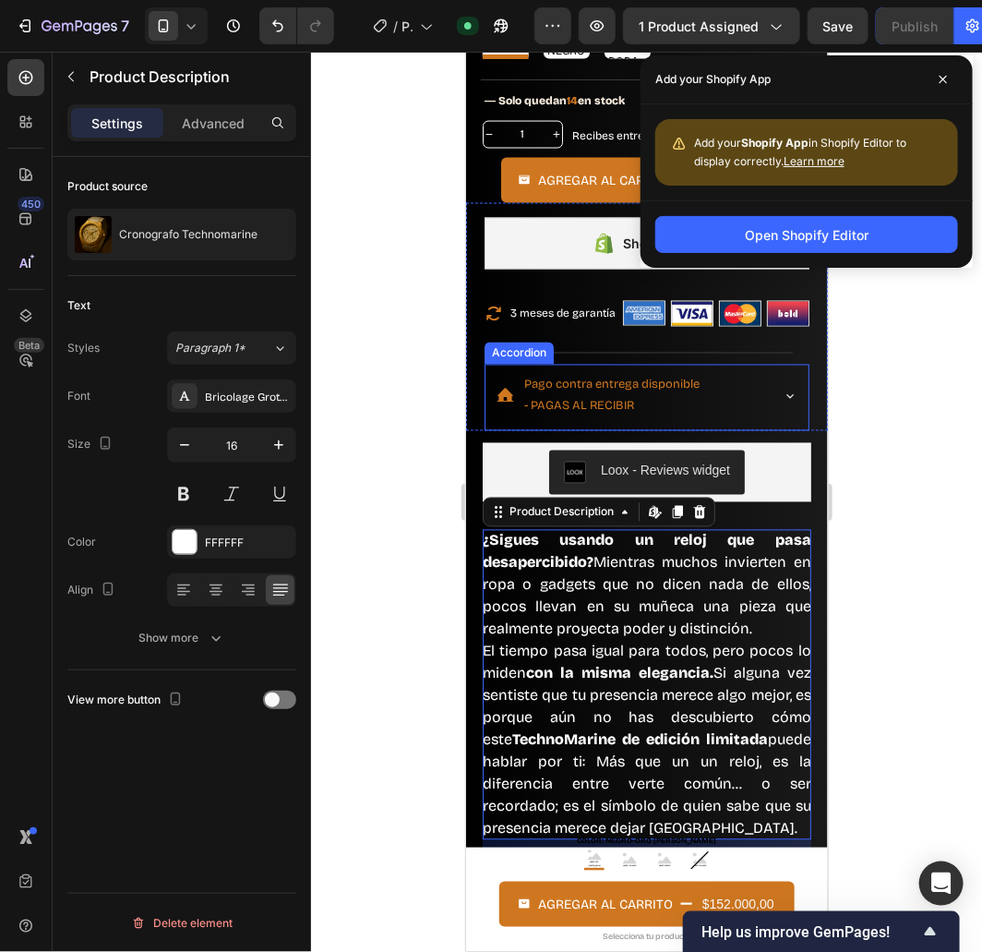
click at [547, 374] on p "Pago contra entrega disponible" at bounding box center [611, 384] width 175 height 21
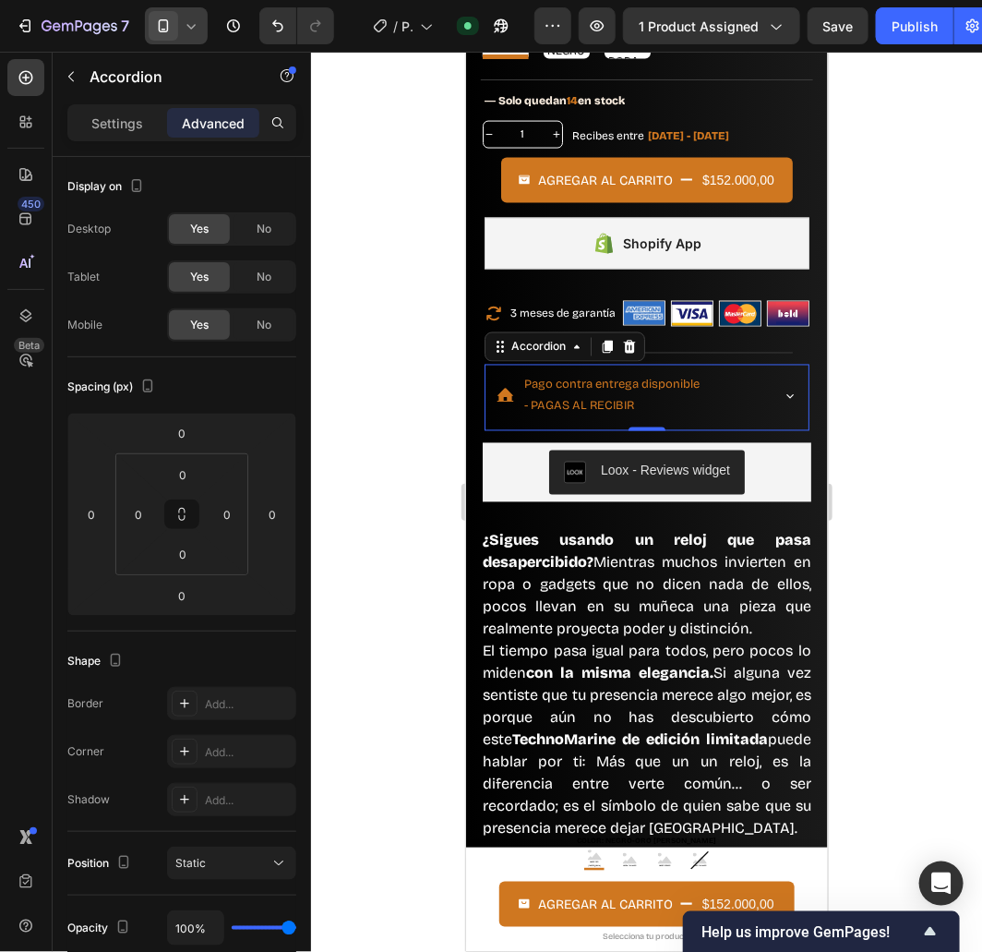
click at [189, 33] on icon at bounding box center [191, 26] width 18 height 18
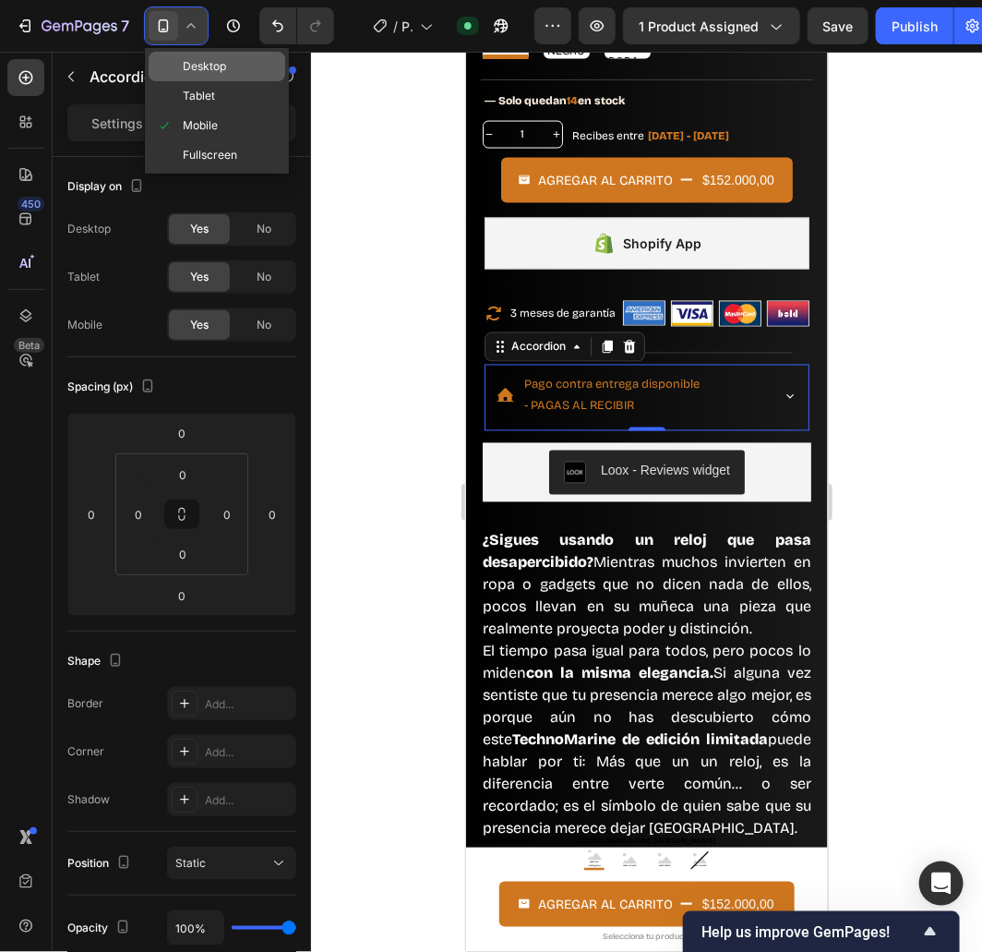
click at [201, 67] on span "Desktop" at bounding box center [204, 66] width 43 height 18
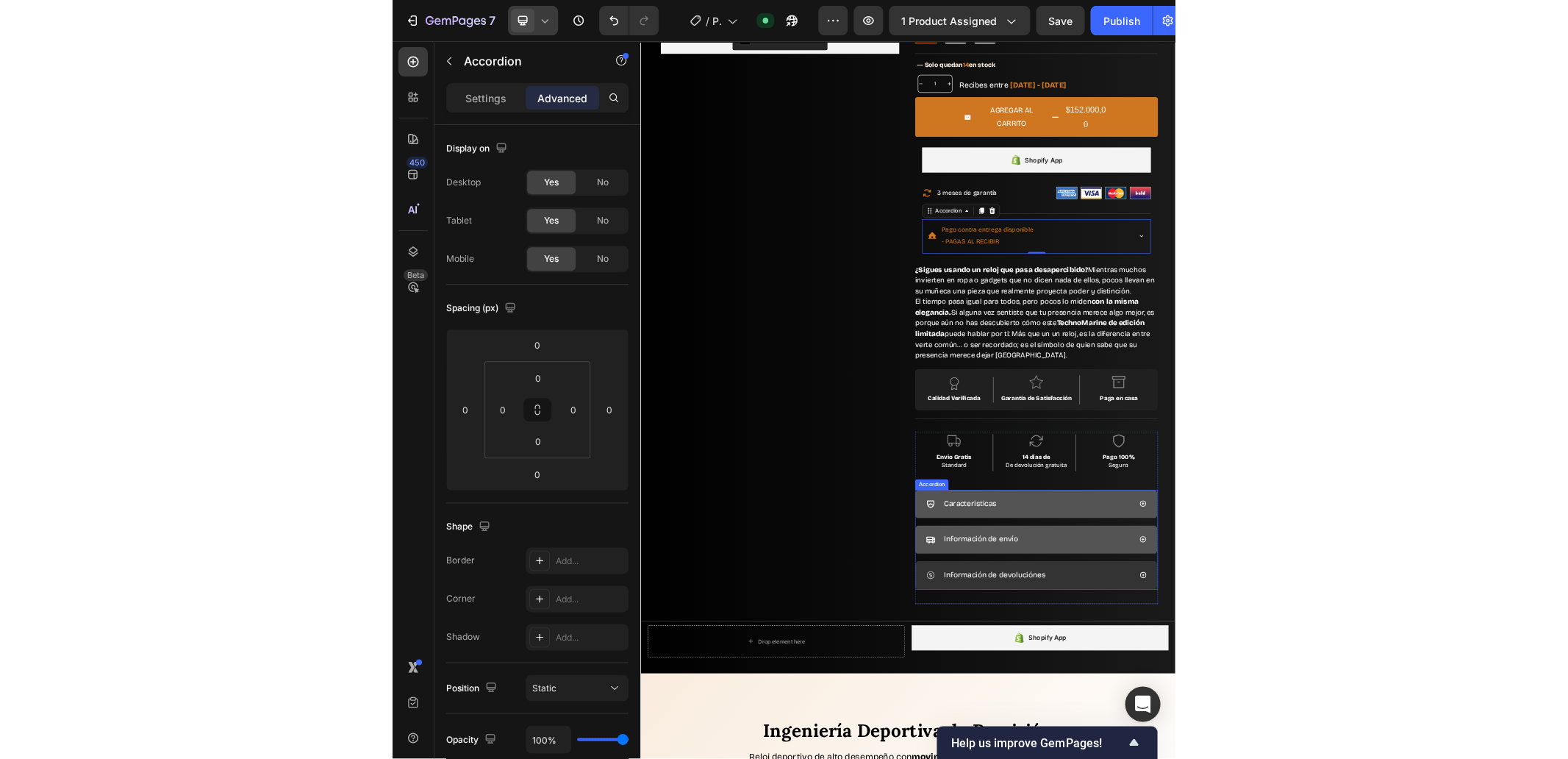
scroll to position [204, 0]
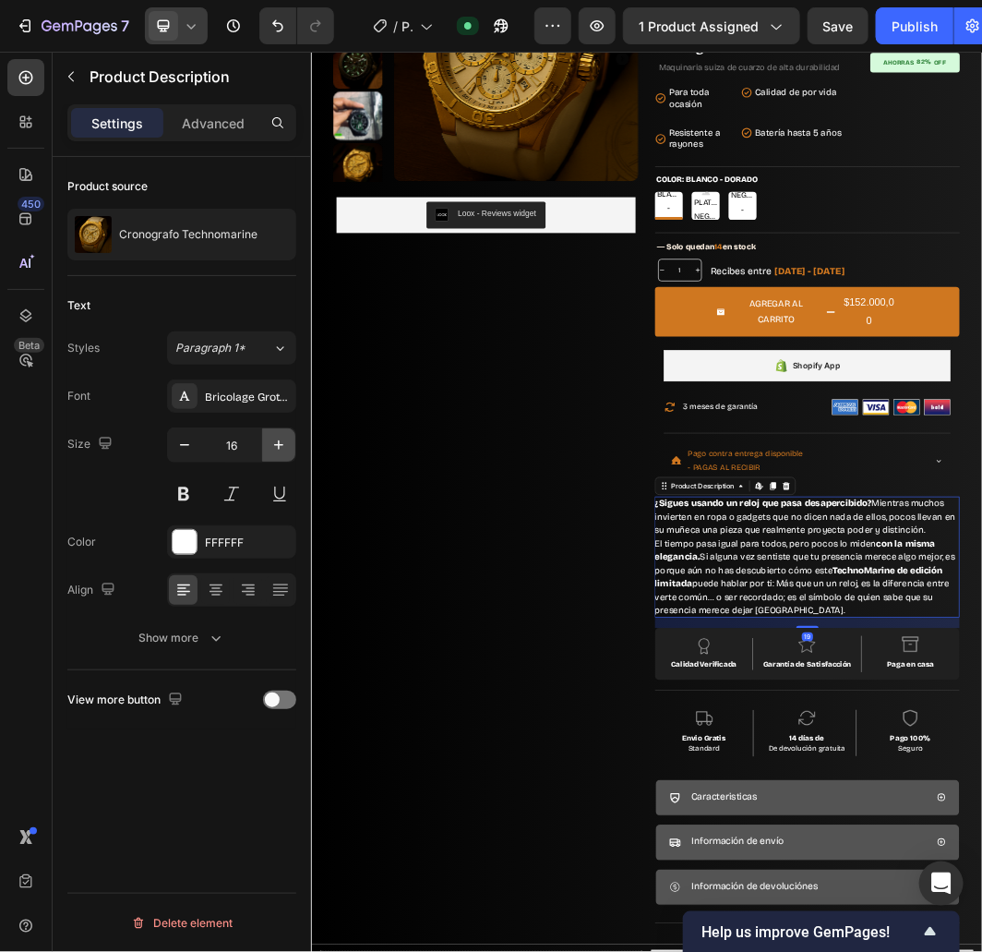
click at [271, 434] on button "button" at bounding box center [278, 444] width 33 height 33
type input "17"
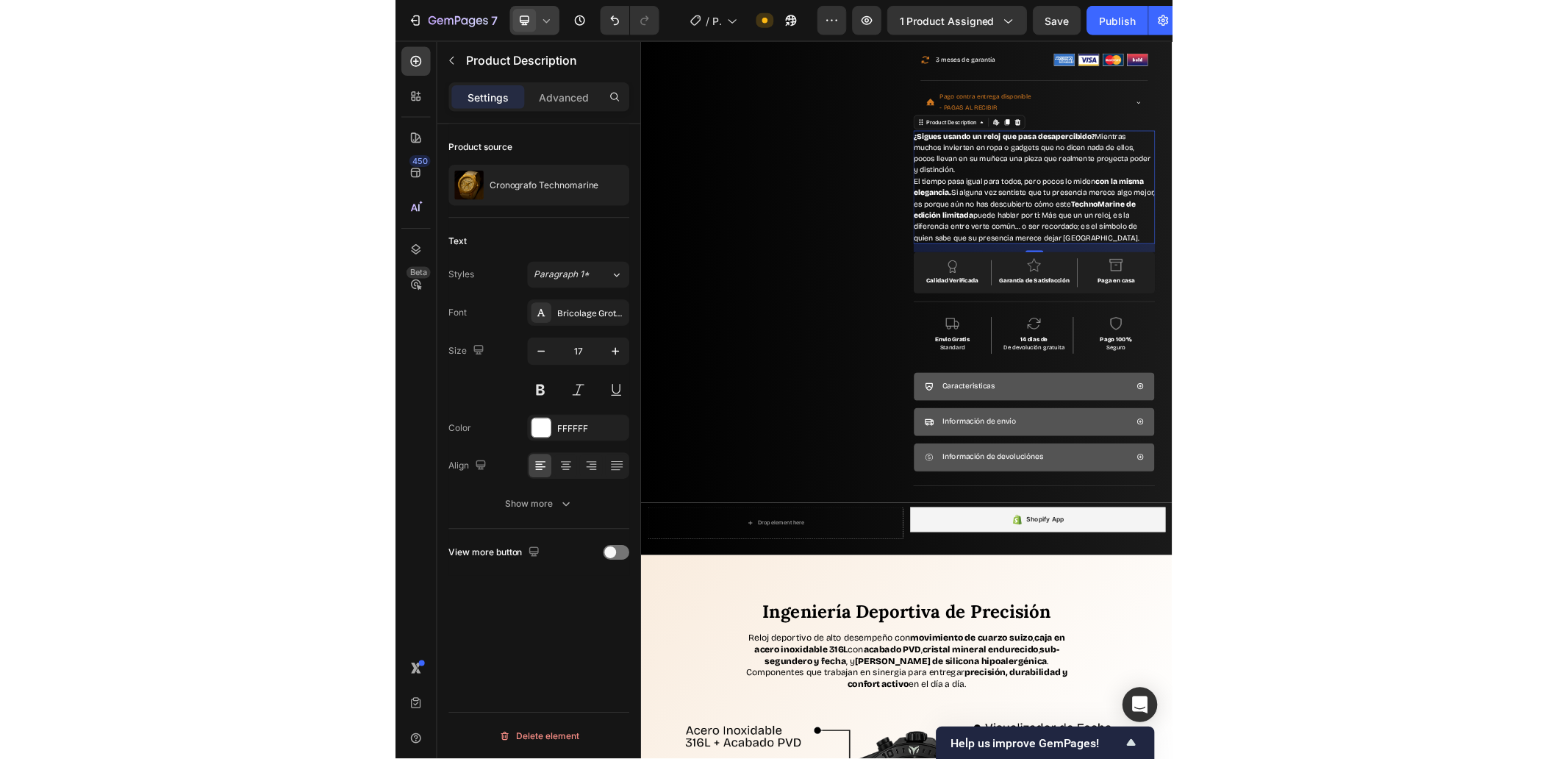
scroll to position [421, 0]
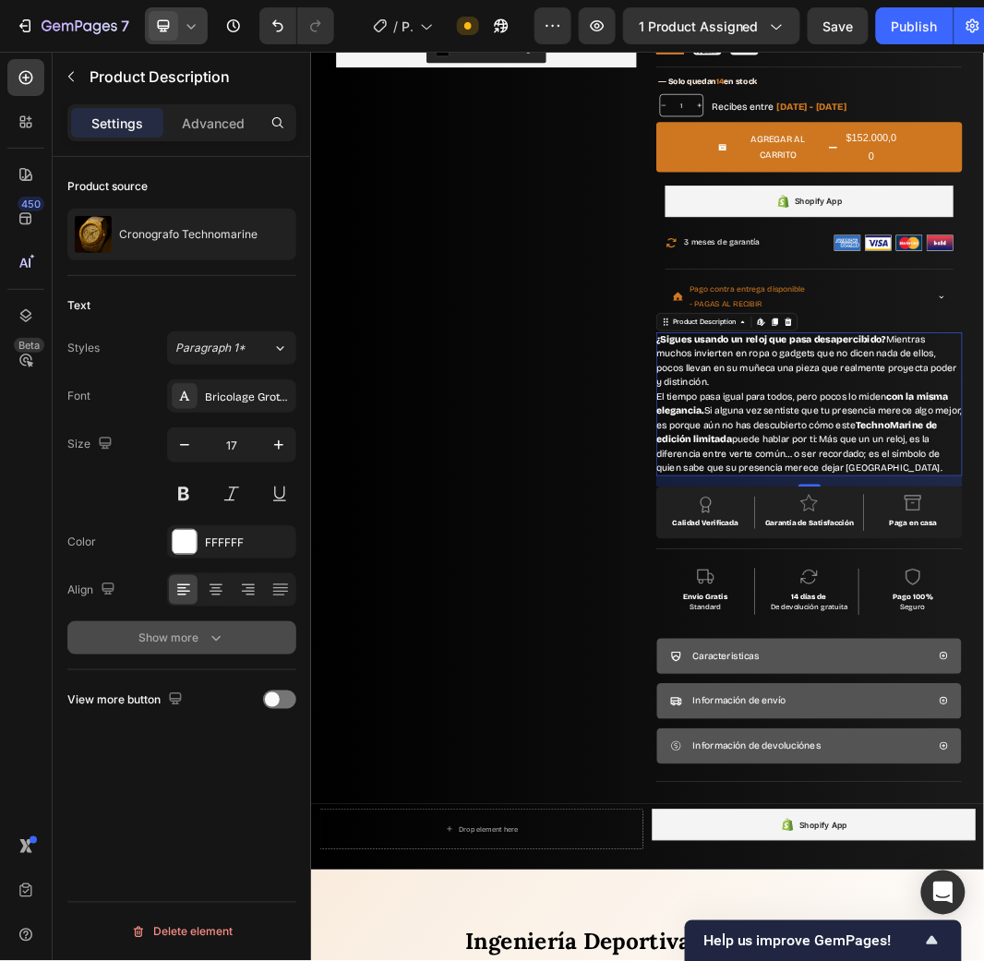
click at [177, 648] on button "Show more" at bounding box center [181, 637] width 229 height 33
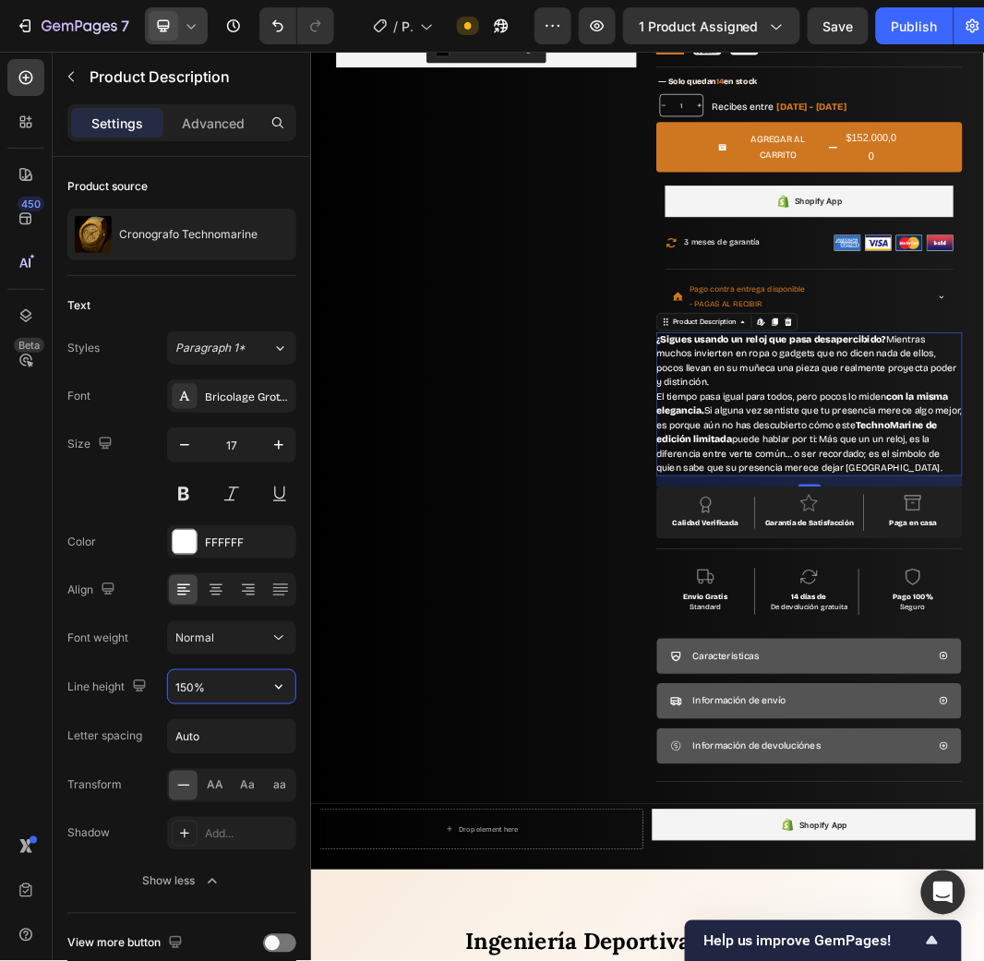
click at [254, 689] on input "150%" at bounding box center [231, 686] width 127 height 33
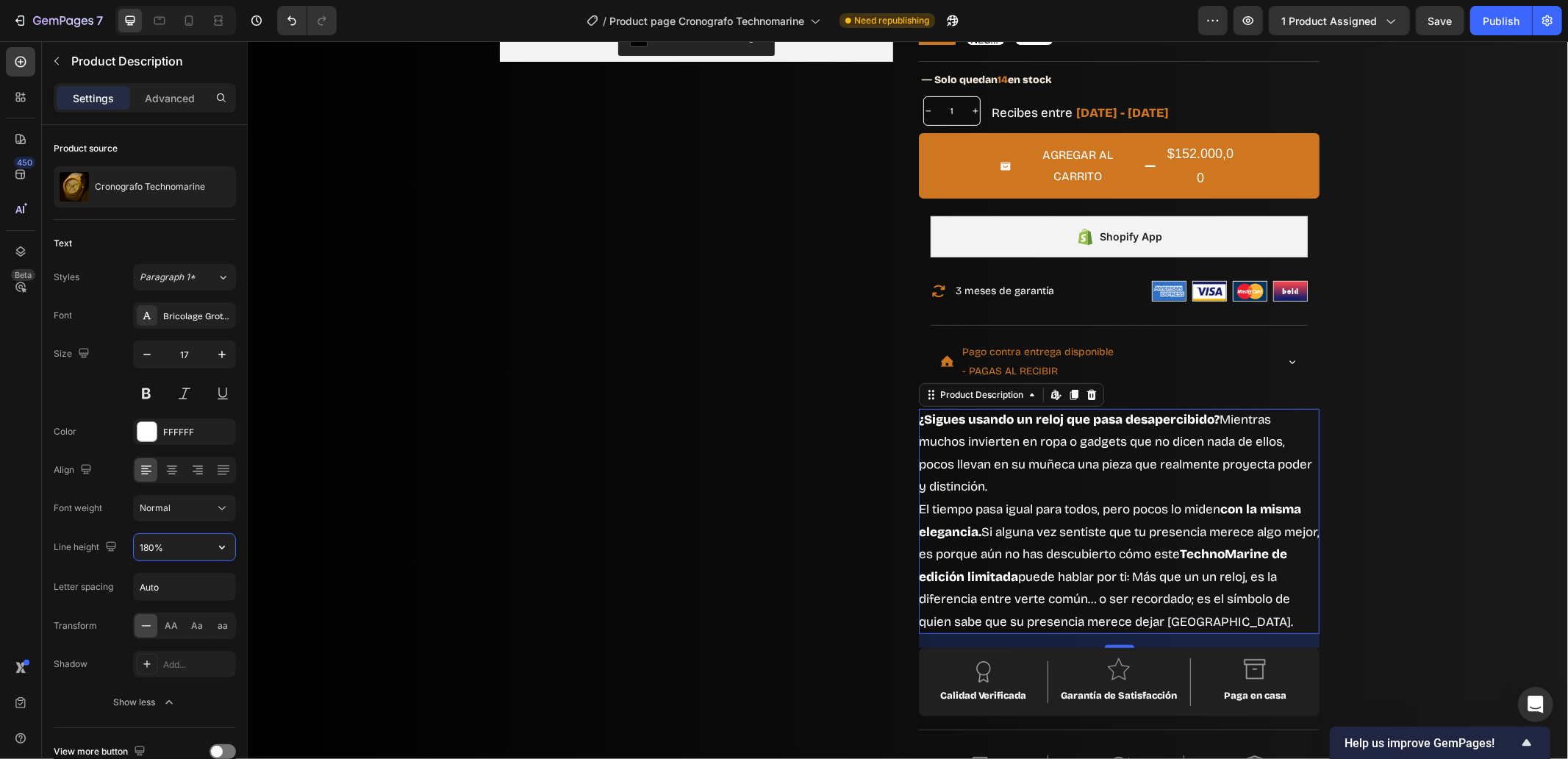
drag, startPoint x: 152, startPoint y: 542, endPoint x: 141, endPoint y: 545, distance: 11.4
click at [141, 545] on input "180%" at bounding box center [184, 546] width 101 height 26
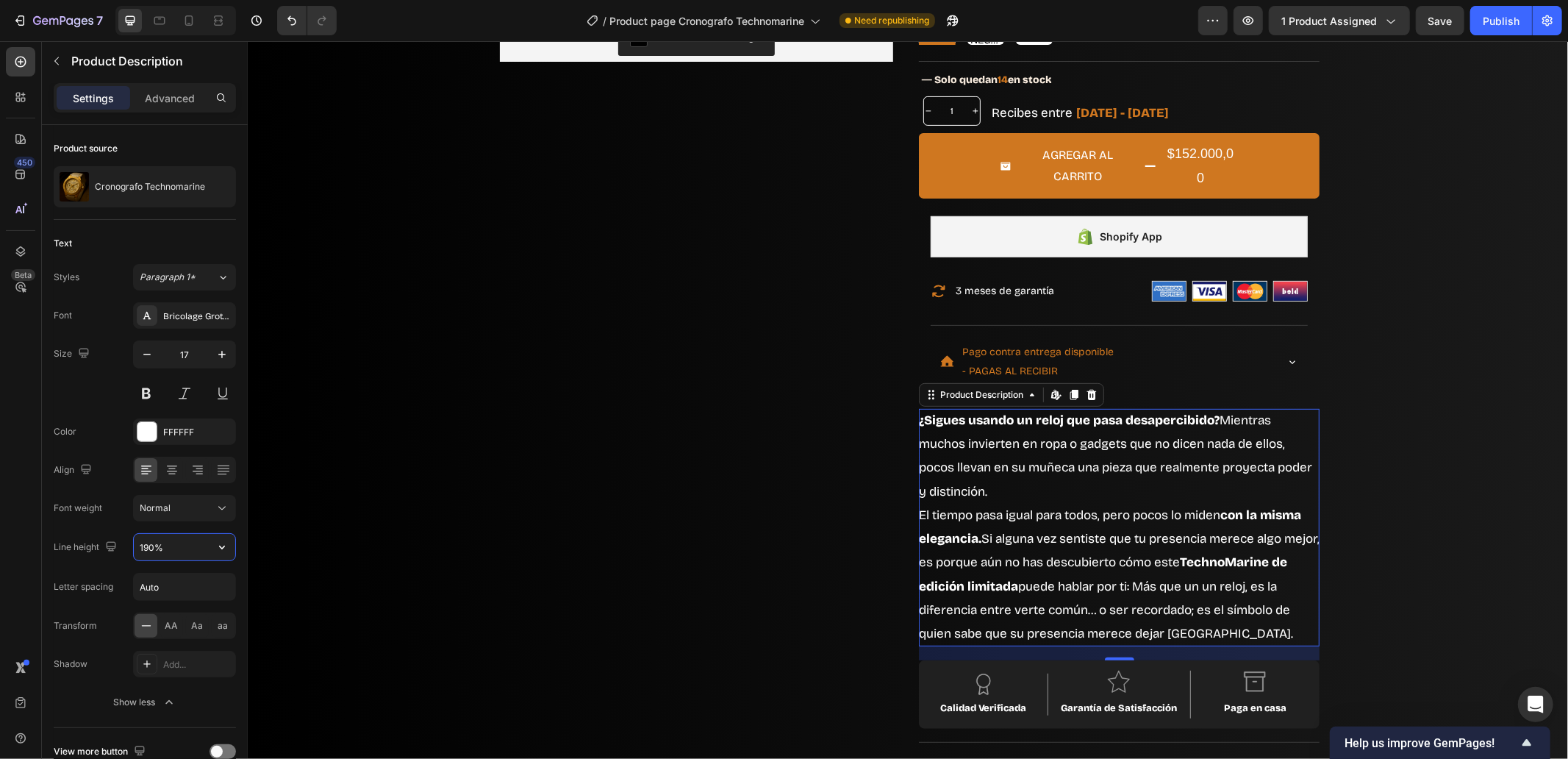
drag, startPoint x: 155, startPoint y: 542, endPoint x: 144, endPoint y: 542, distance: 11.0
click at [144, 542] on input "190%" at bounding box center [184, 546] width 101 height 26
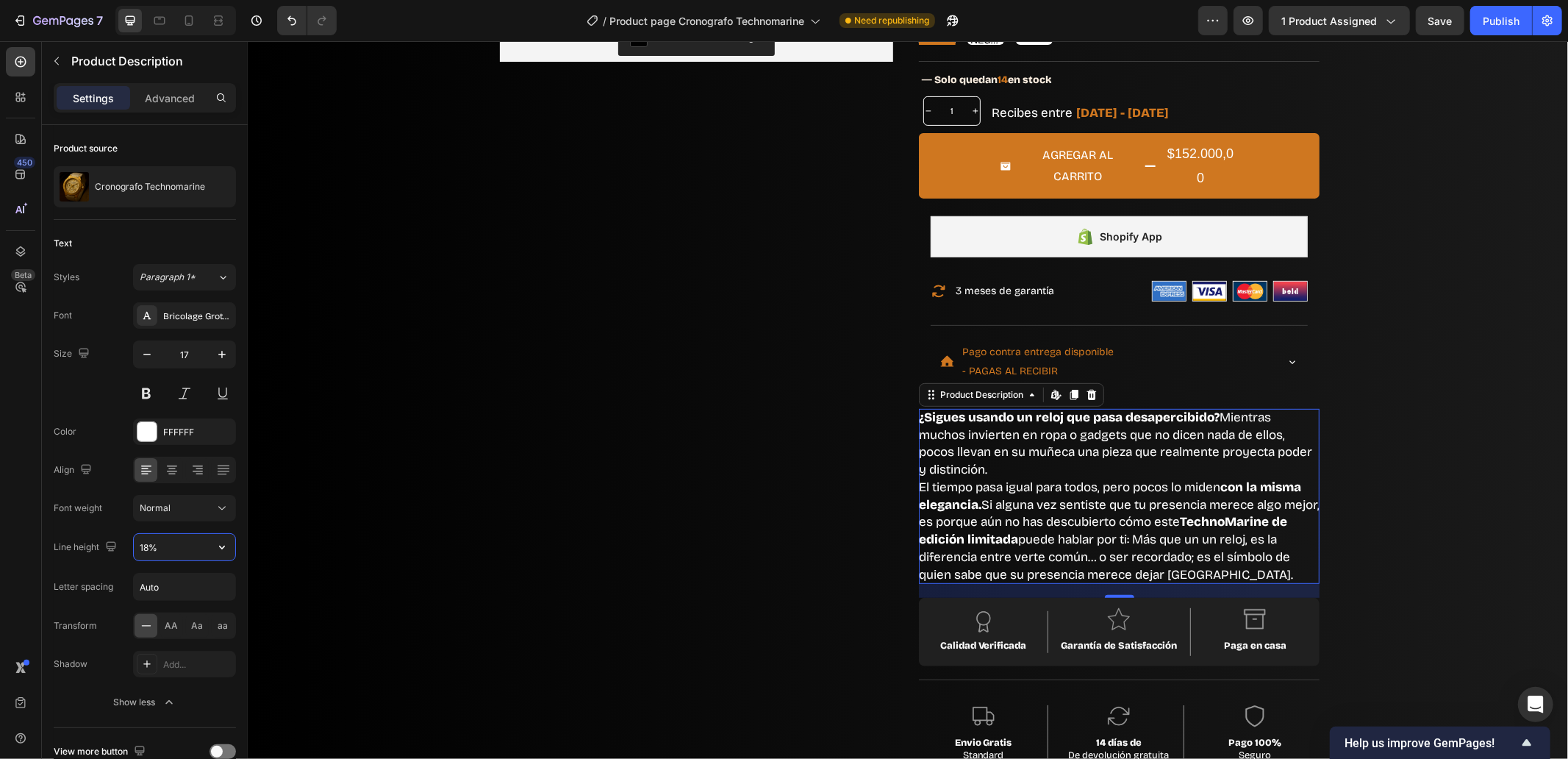
type input "180%"
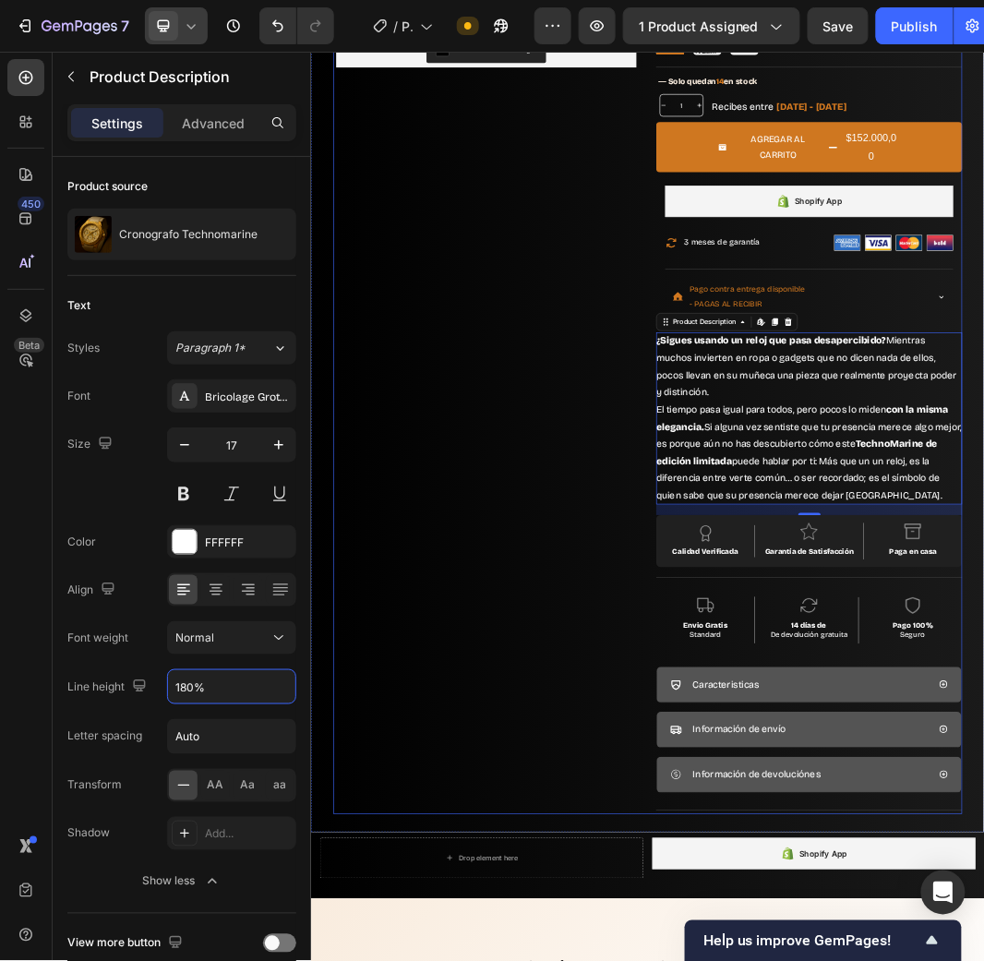
click at [686, 717] on div "Product Images Loox - Reviews widget Loox Row" at bounding box center [598, 445] width 503 height 1717
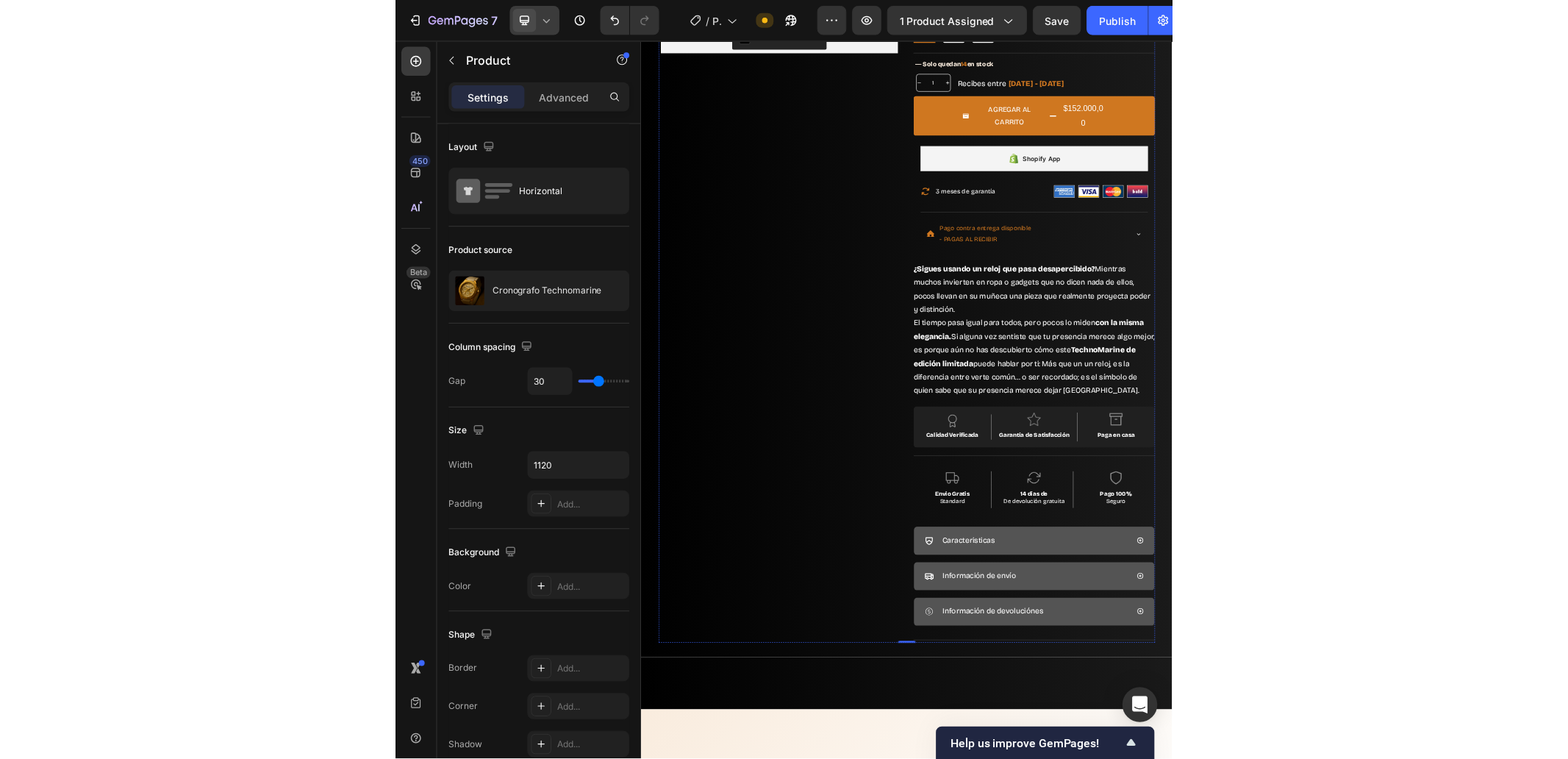
scroll to position [0, 0]
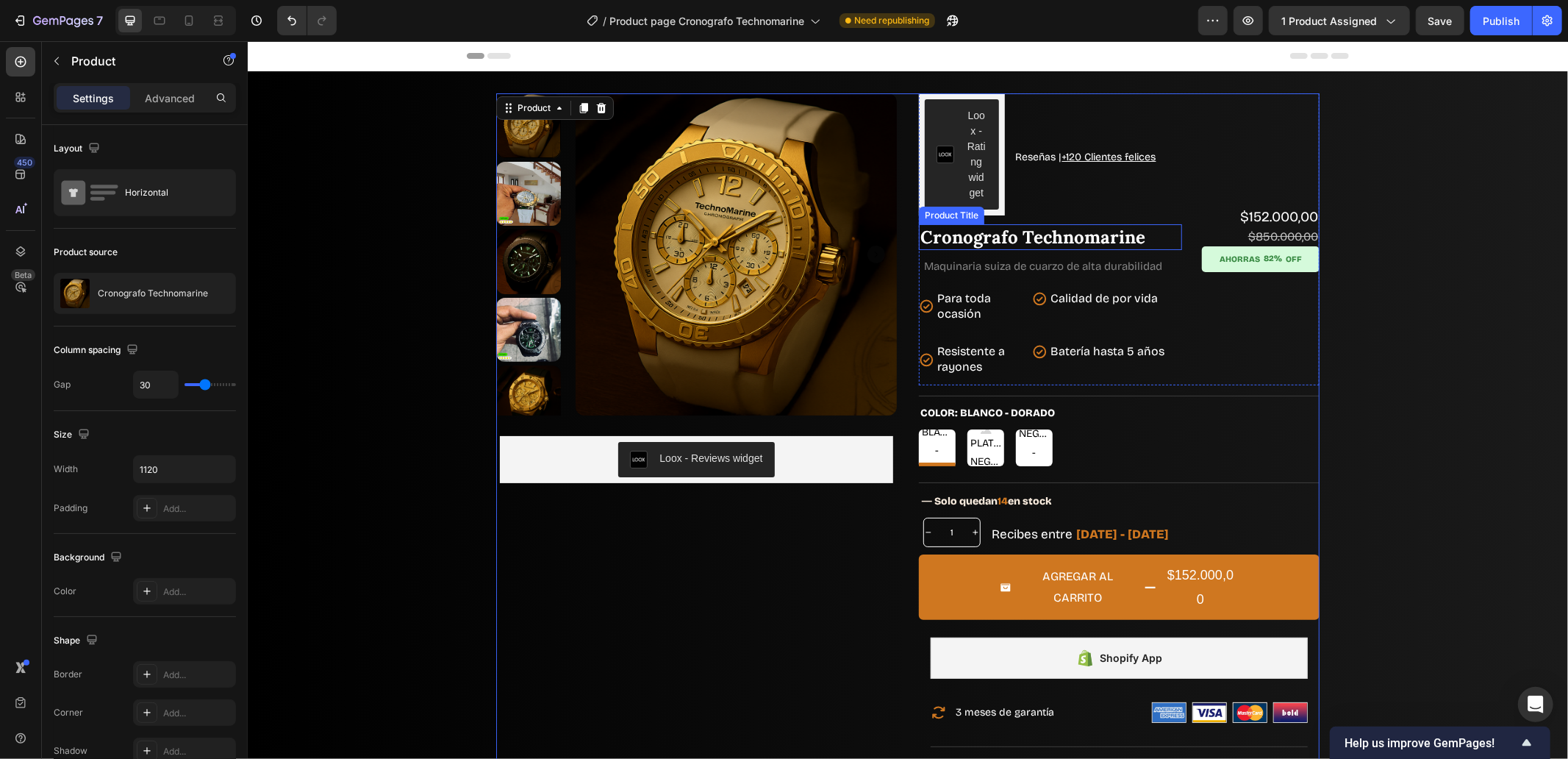
click at [1001, 233] on h1 "Cronografo Technomarine" at bounding box center [1050, 237] width 264 height 25
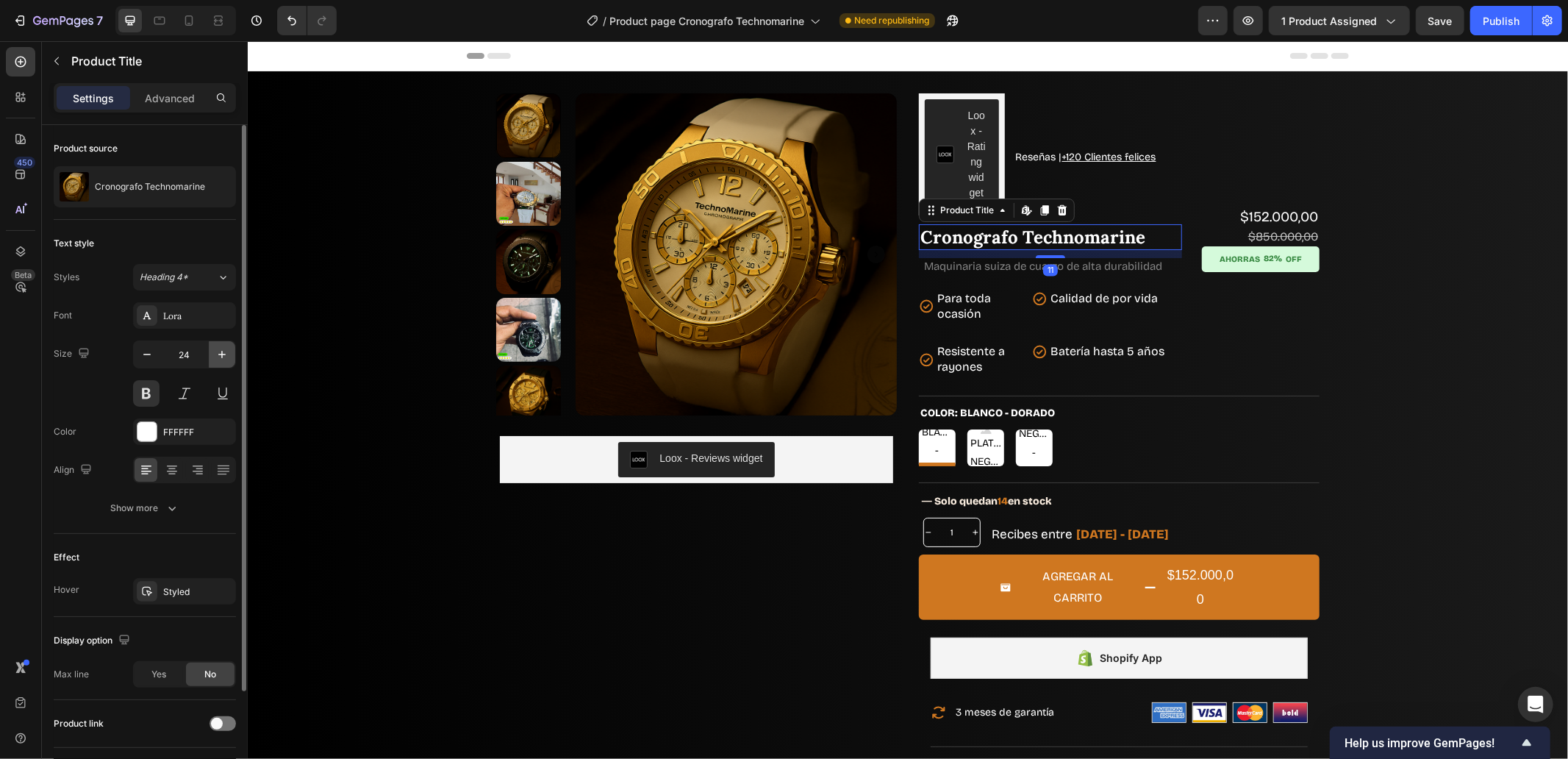
click at [218, 350] on icon "button" at bounding box center [222, 354] width 14 height 14
click at [219, 350] on icon "button" at bounding box center [222, 354] width 14 height 14
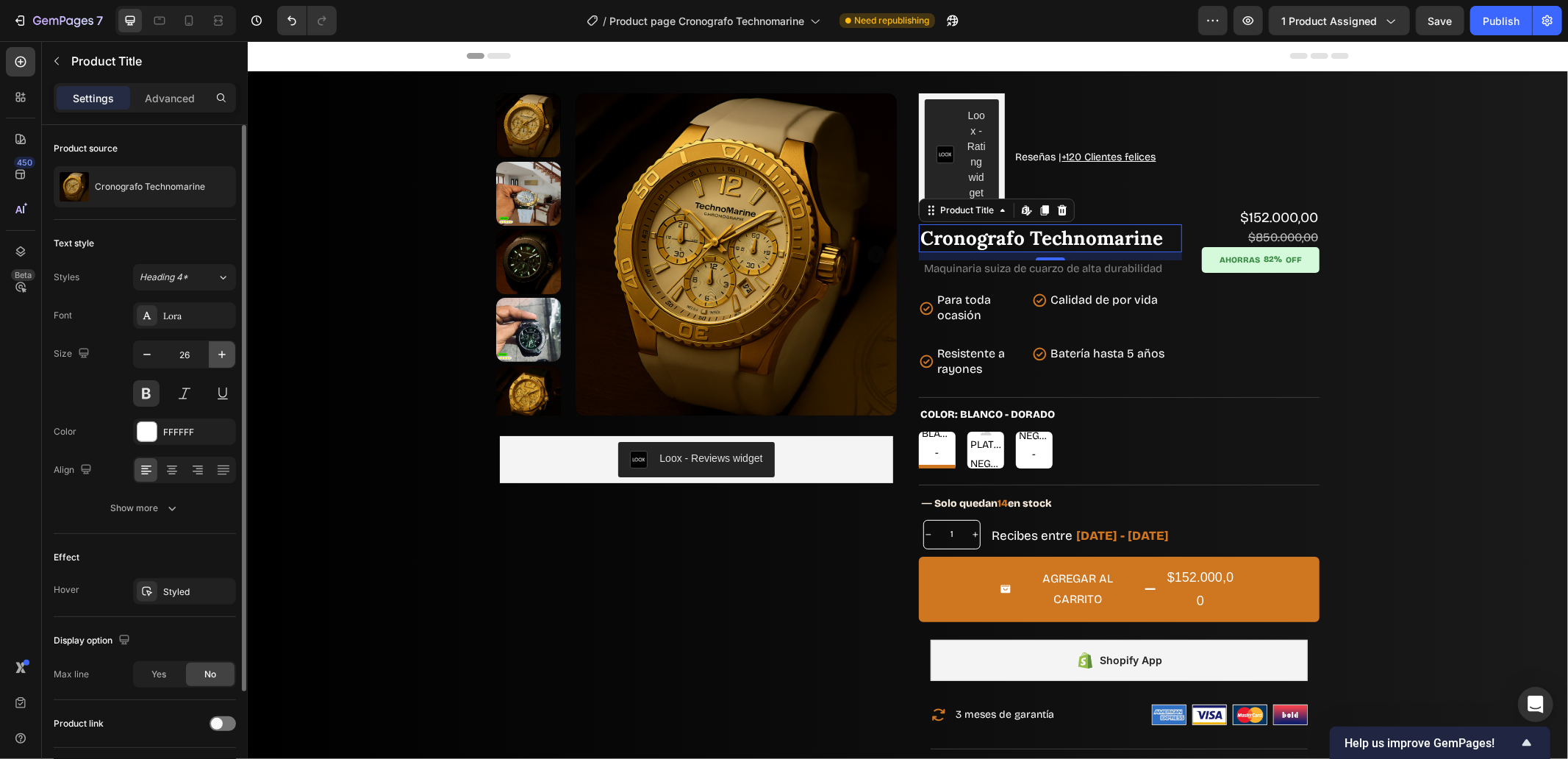
click at [221, 355] on icon "button" at bounding box center [222, 354] width 14 height 14
type input "27"
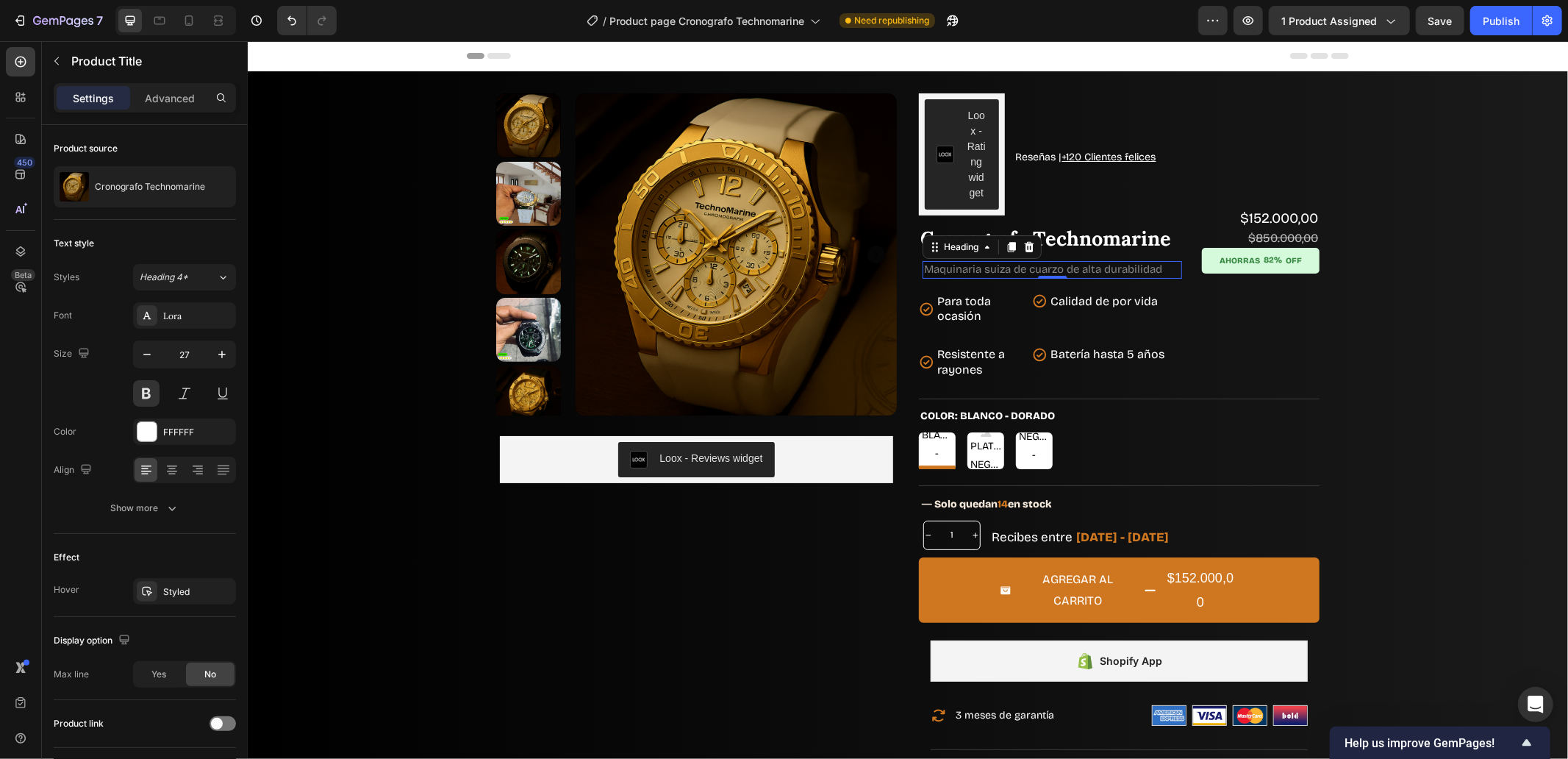
click at [982, 269] on h2 "Maquinaria suiza de cuarzo de alta durabilidad" at bounding box center [1052, 269] width 260 height 18
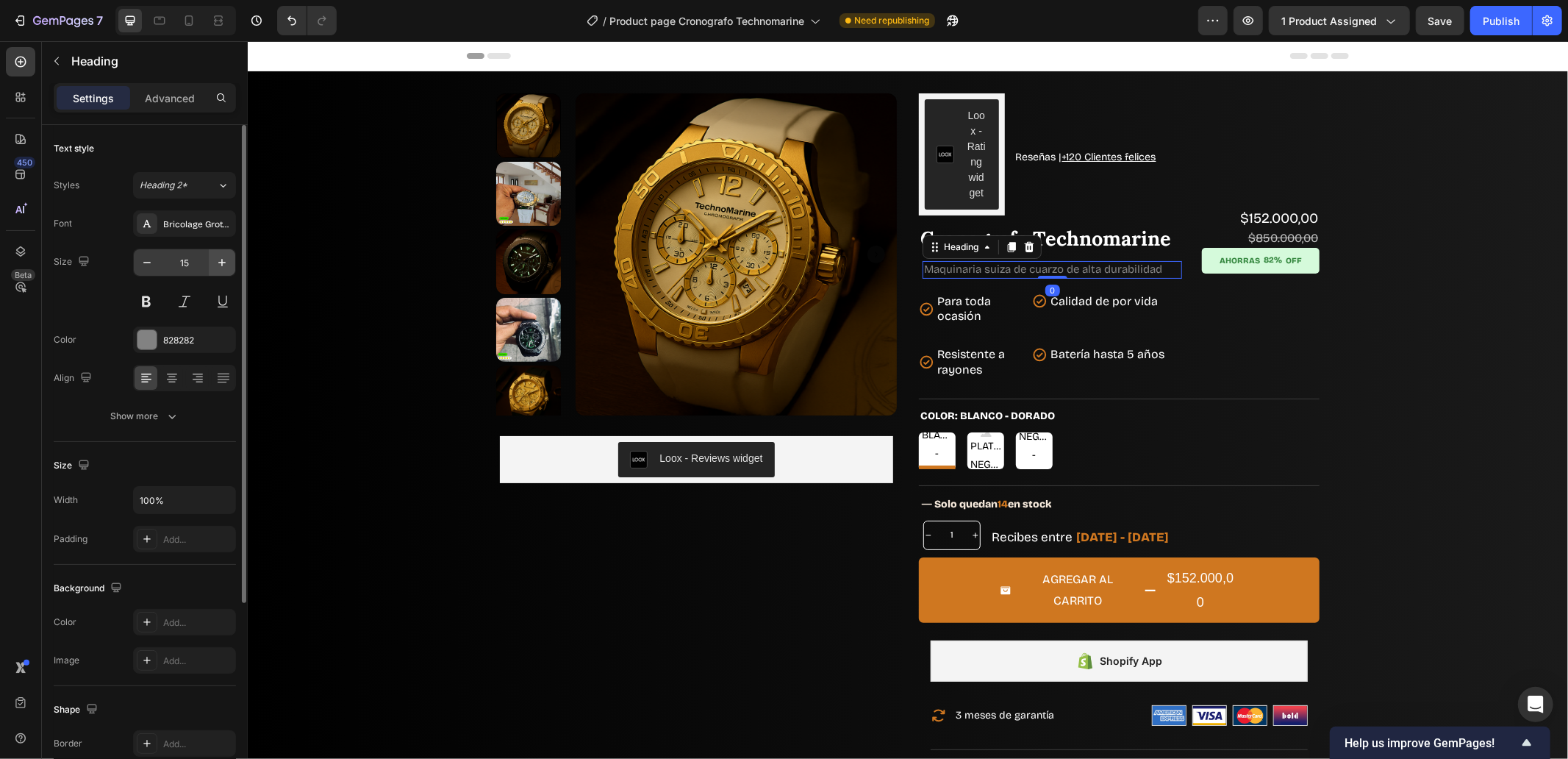
click at [229, 265] on button "button" at bounding box center [221, 262] width 26 height 26
click at [229, 264] on button "button" at bounding box center [221, 262] width 26 height 26
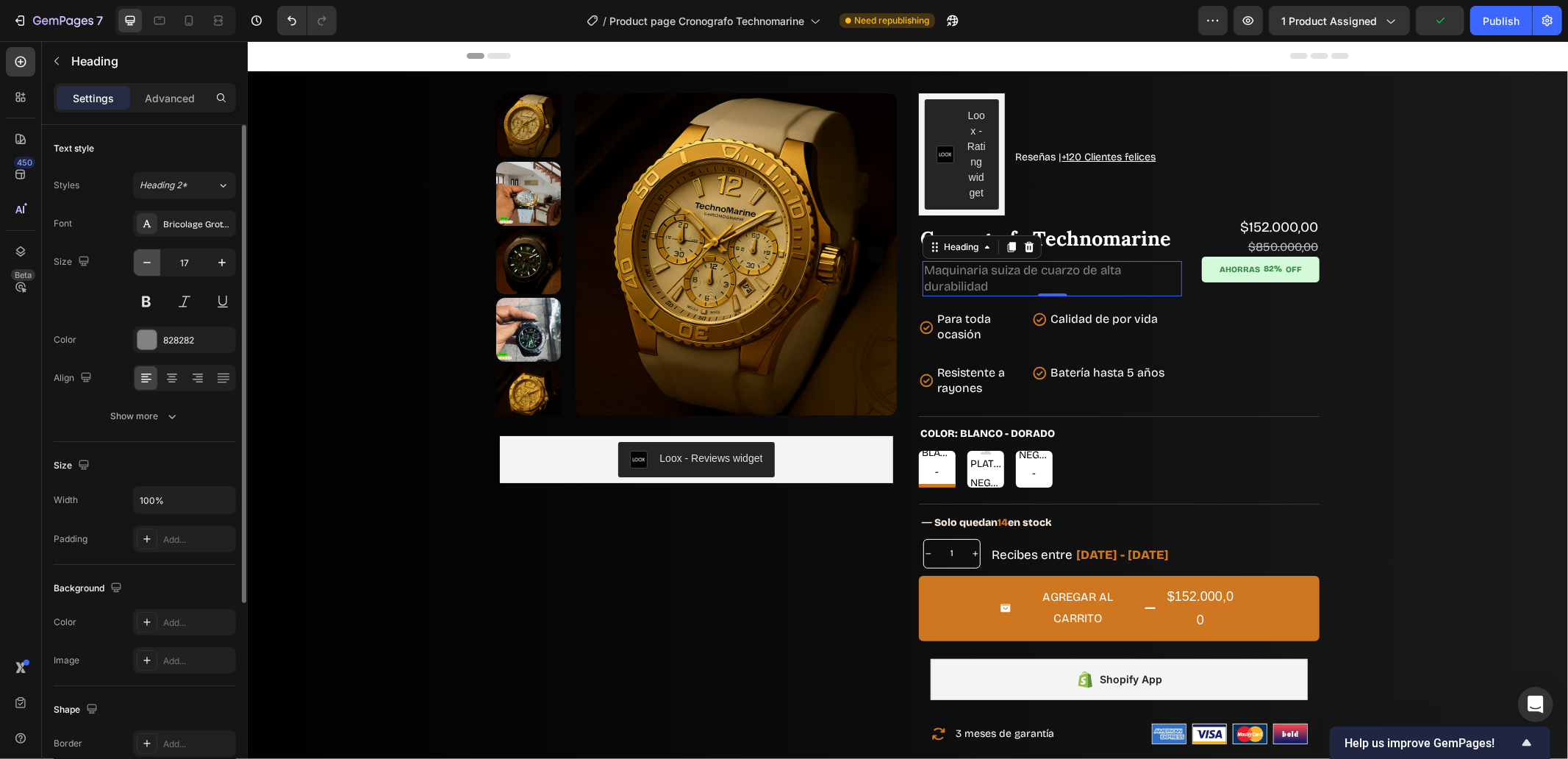
click at [156, 258] on button "button" at bounding box center [147, 262] width 26 height 26
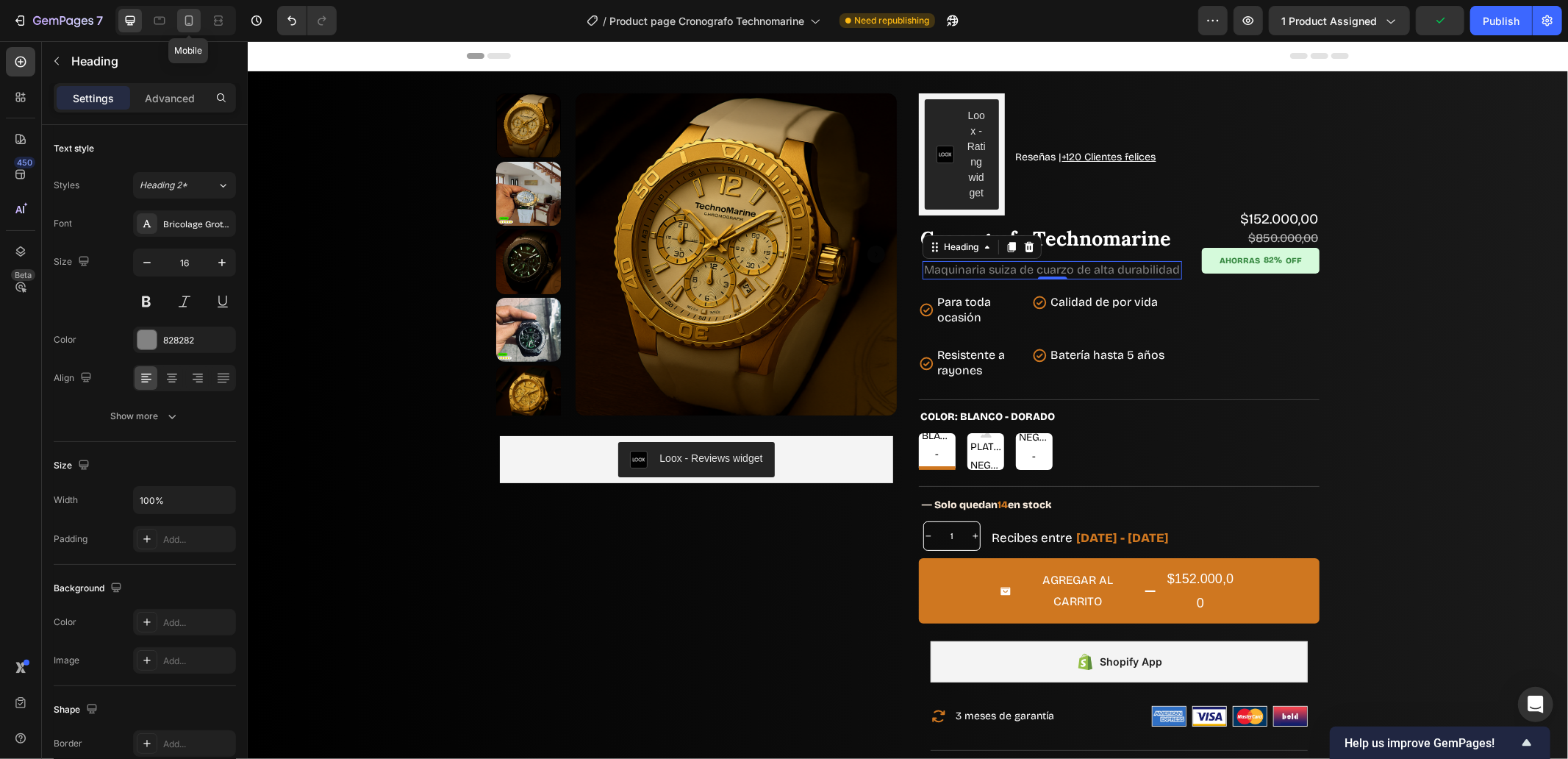
click at [182, 24] on icon at bounding box center [189, 21] width 14 height 14
type input "12"
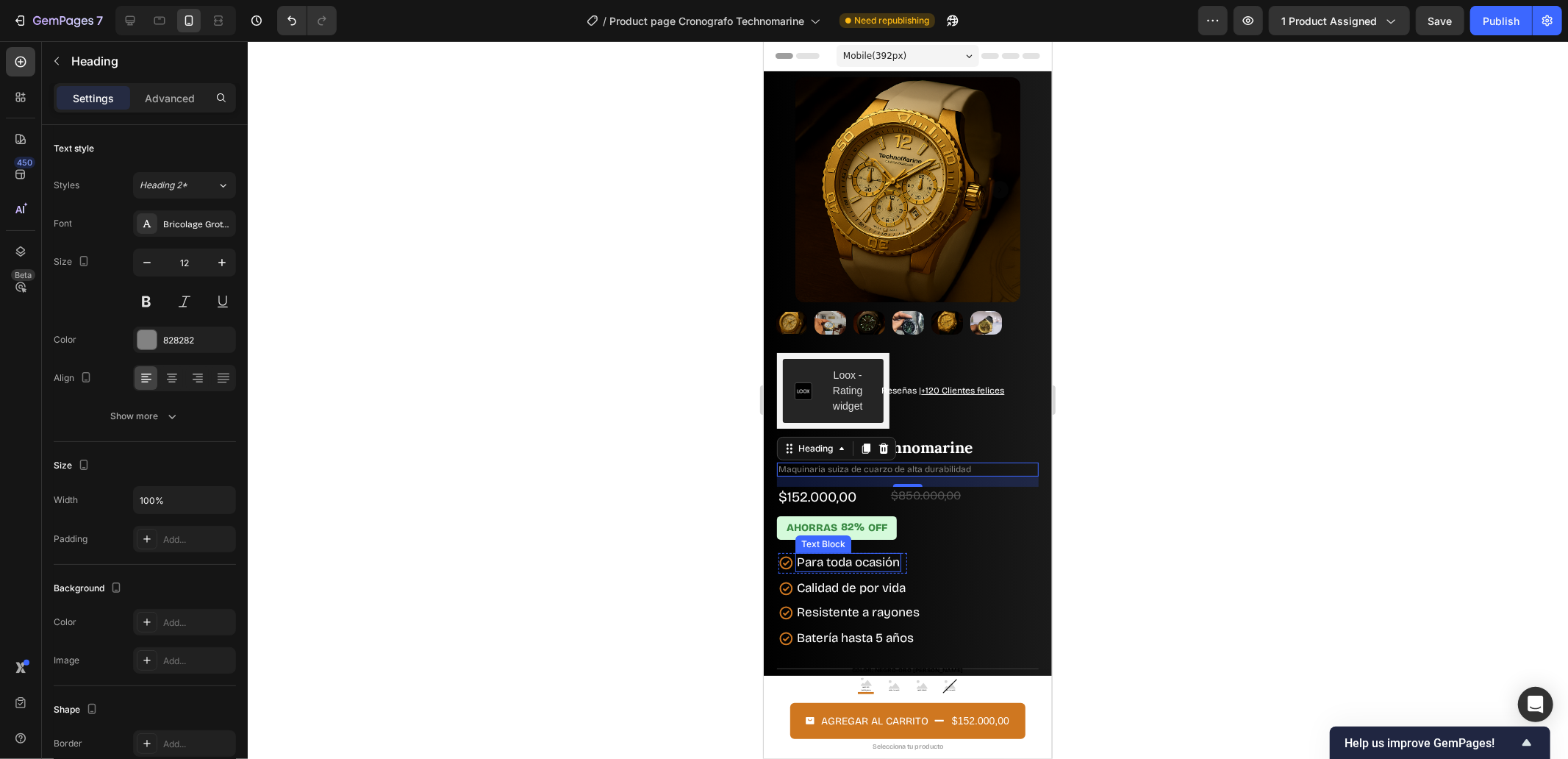
click at [842, 554] on p "Para toda ocasión" at bounding box center [847, 561] width 103 height 16
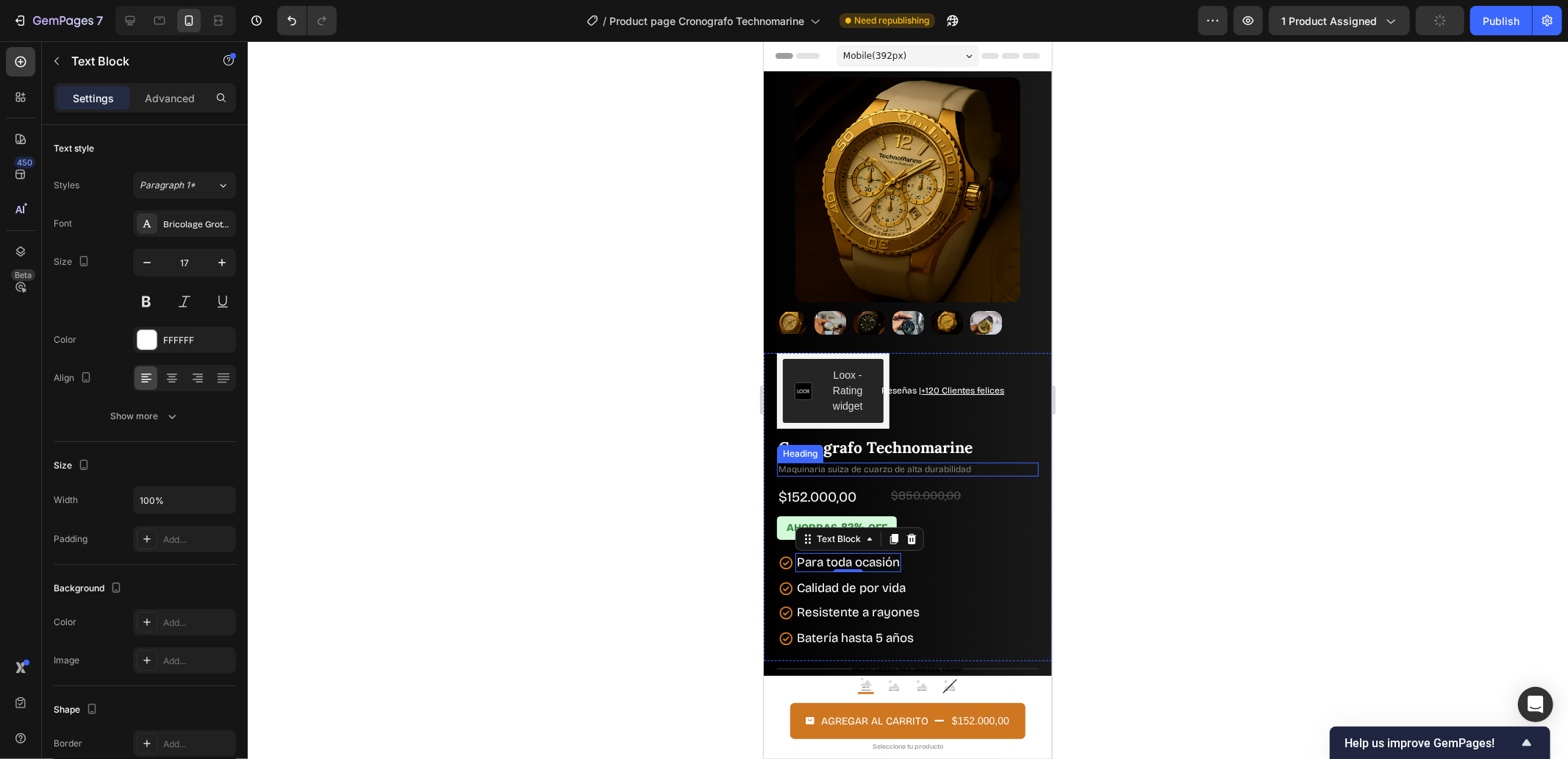
click at [838, 462] on h2 "Maquinaria suiza de cuarzo de alta durabilidad" at bounding box center [907, 469] width 262 height 14
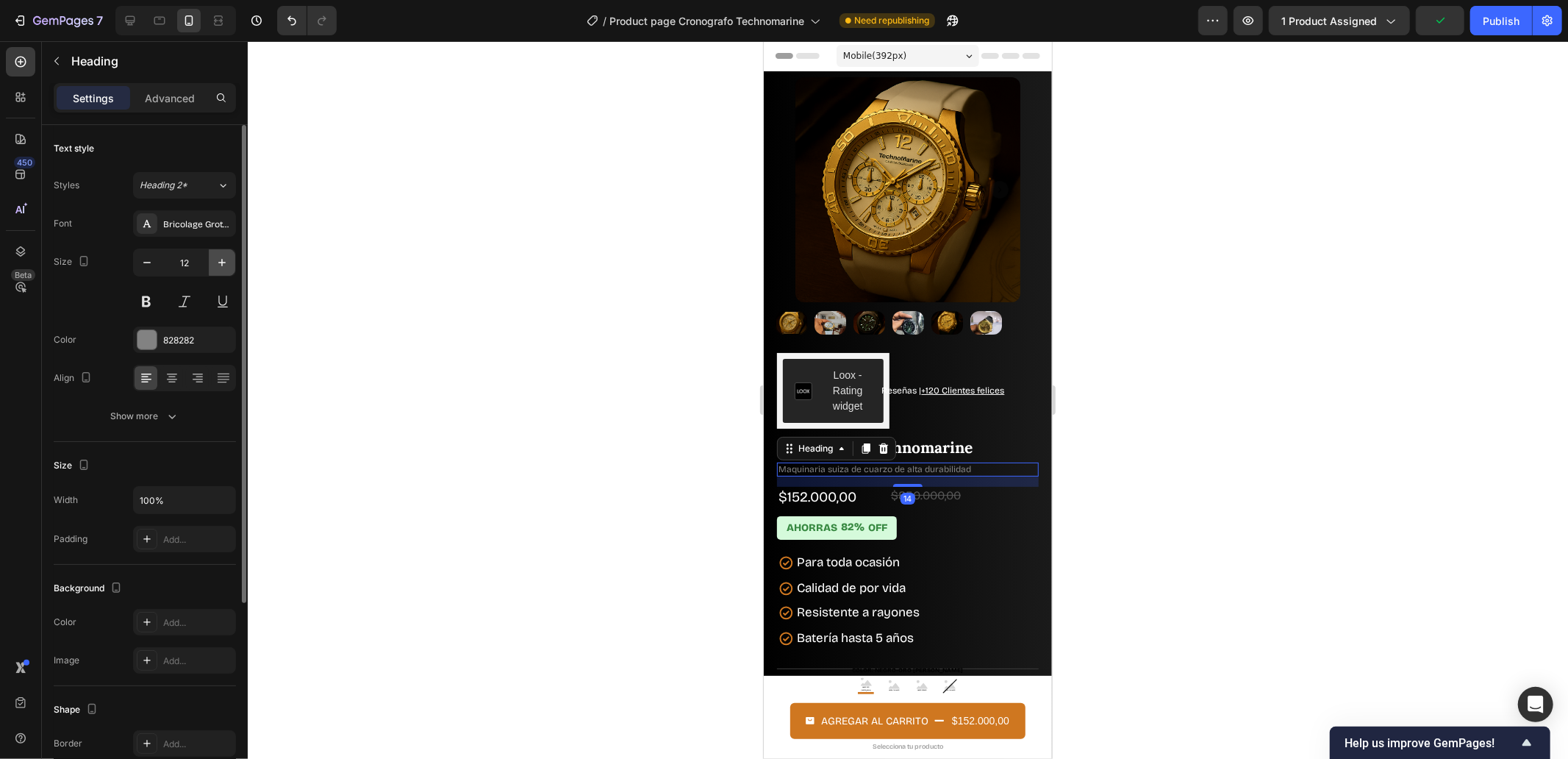
click at [216, 263] on icon "button" at bounding box center [222, 262] width 14 height 14
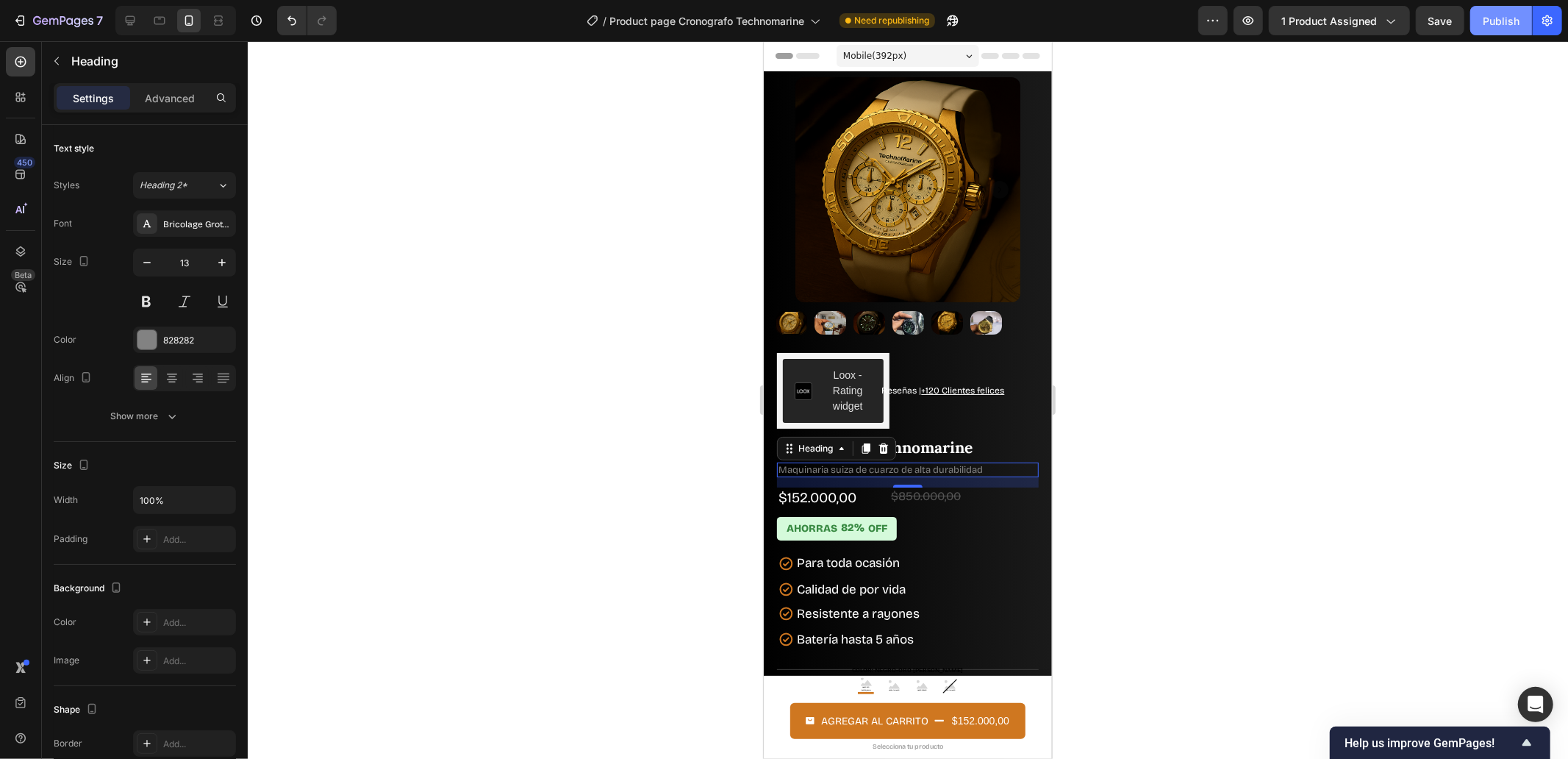
click at [1496, 15] on div "Publish" at bounding box center [1501, 21] width 37 height 15
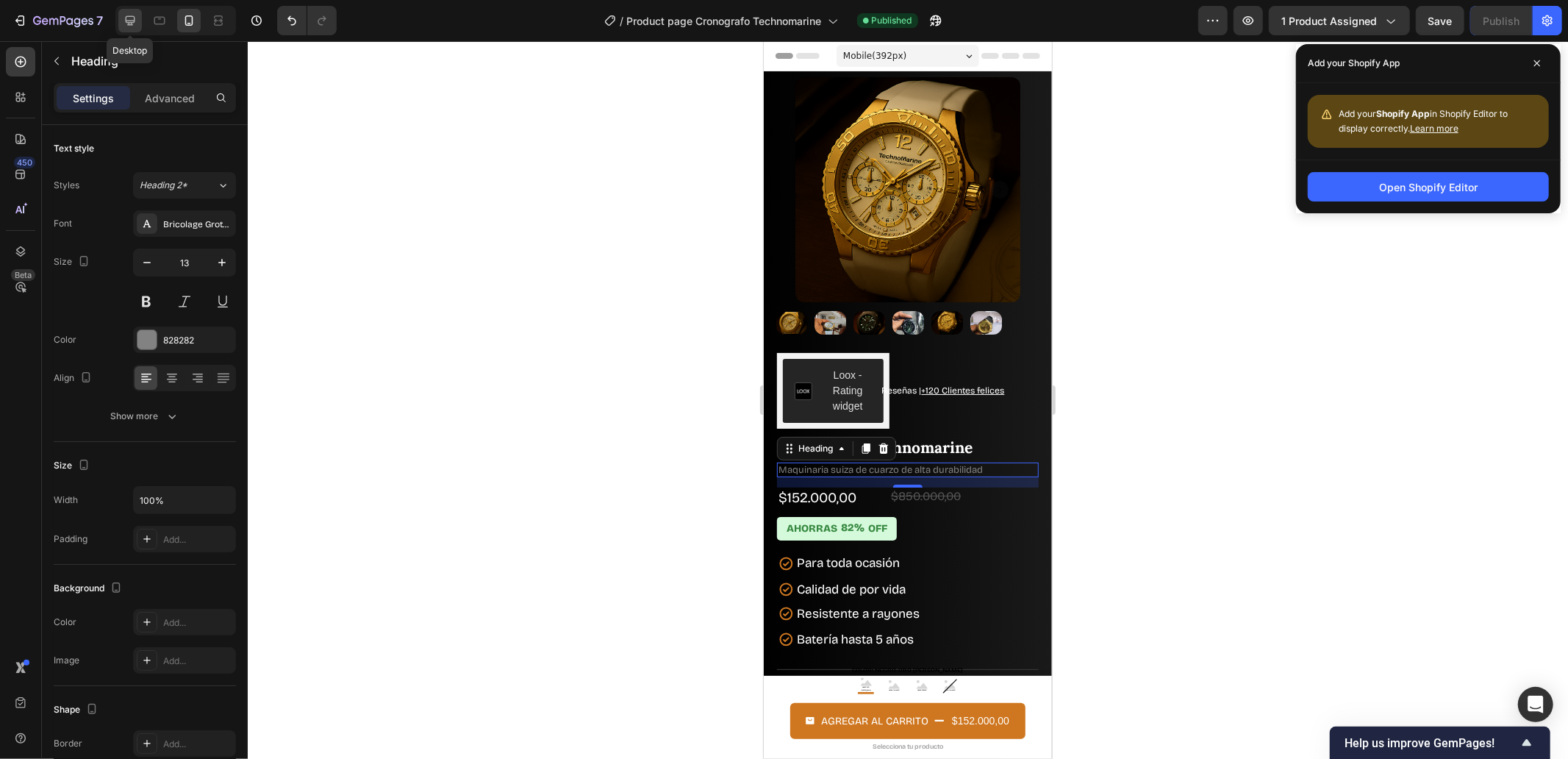
click at [129, 21] on icon at bounding box center [131, 21] width 10 height 10
type input "16"
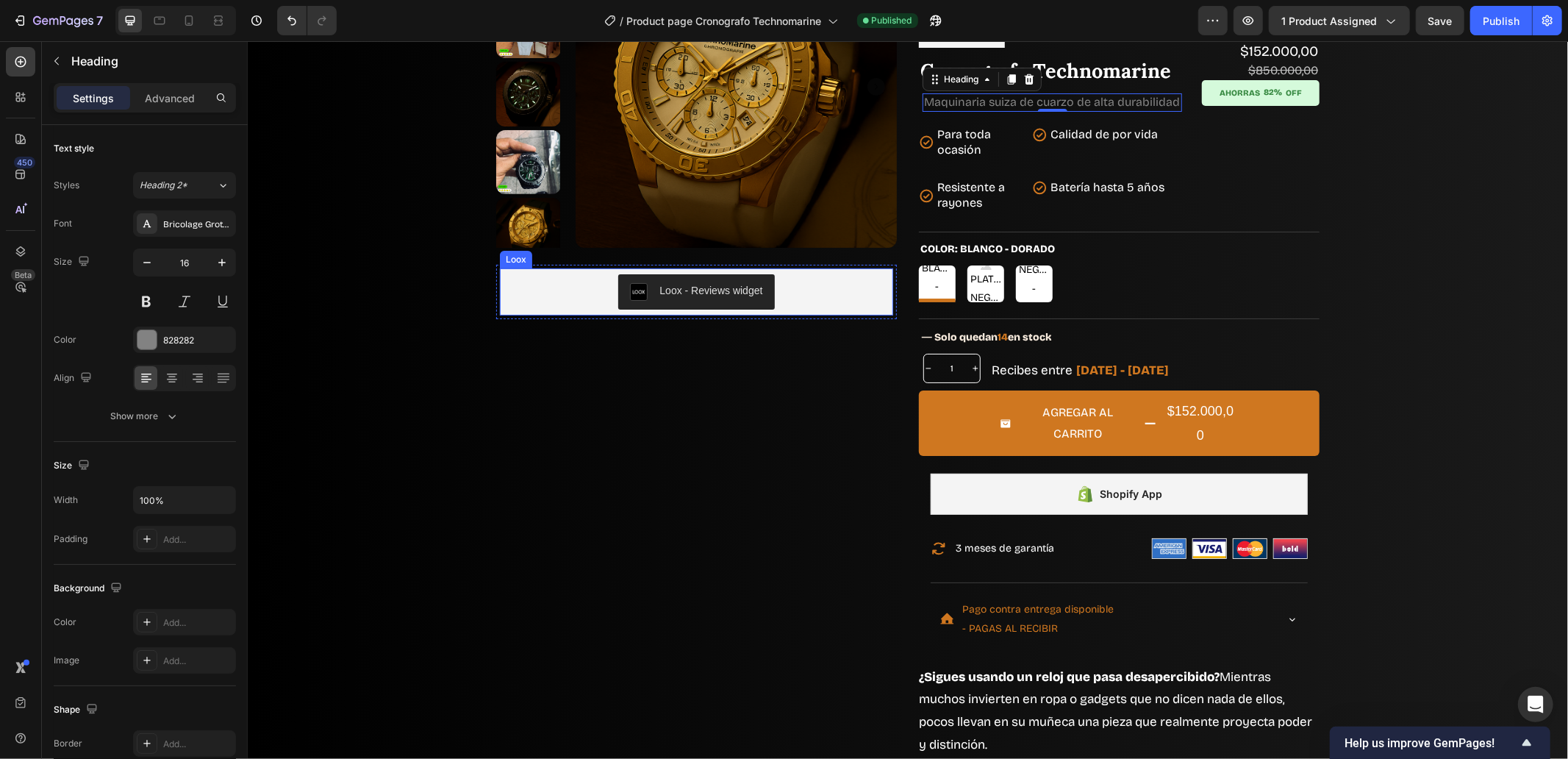
scroll to position [386, 0]
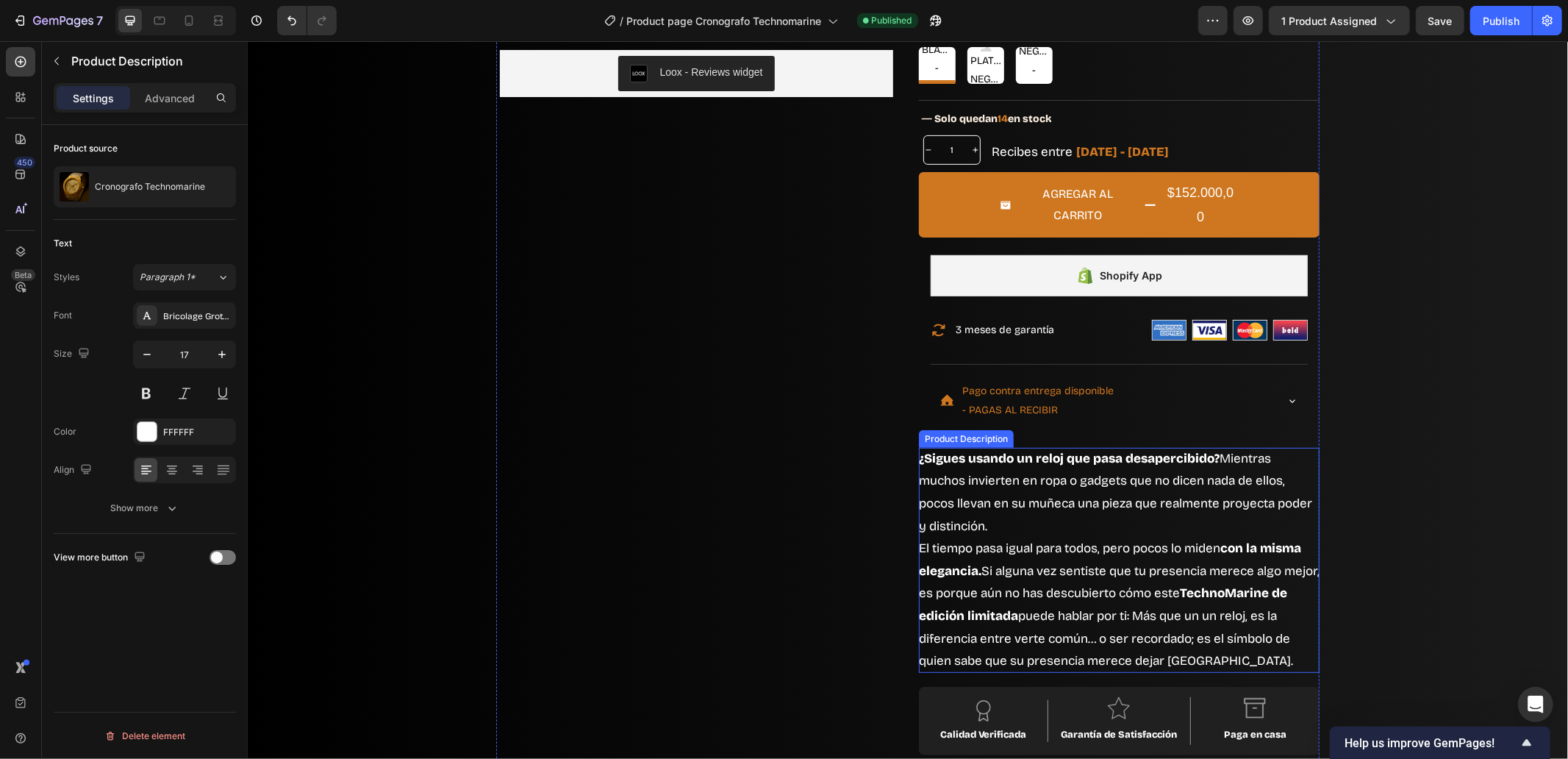
click at [1078, 571] on p "El tiempo pasa igual para todos, pero pocos lo miden con la misma elegancia. Si…" at bounding box center [1118, 604] width 401 height 128
